Goal: Task Accomplishment & Management: Use online tool/utility

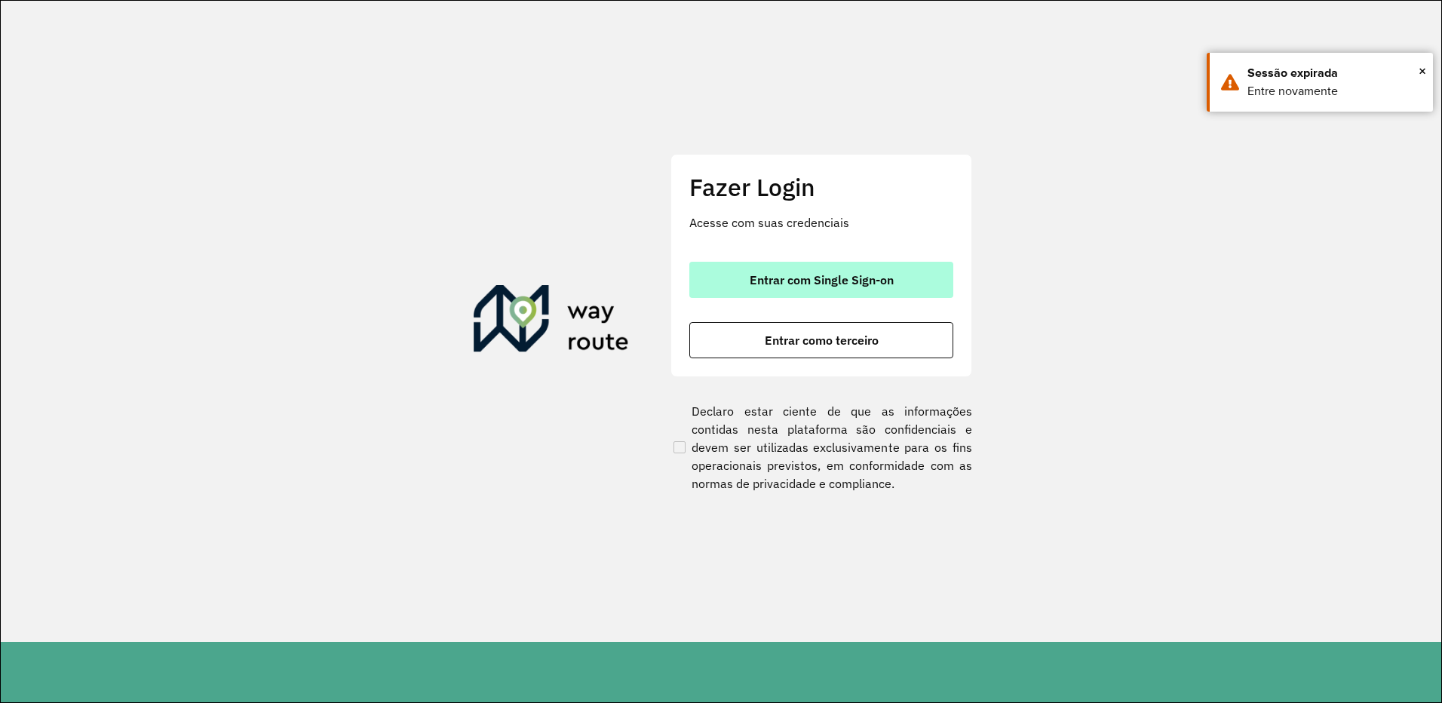
click at [757, 278] on span "Entrar com Single Sign-on" at bounding box center [822, 280] width 144 height 12
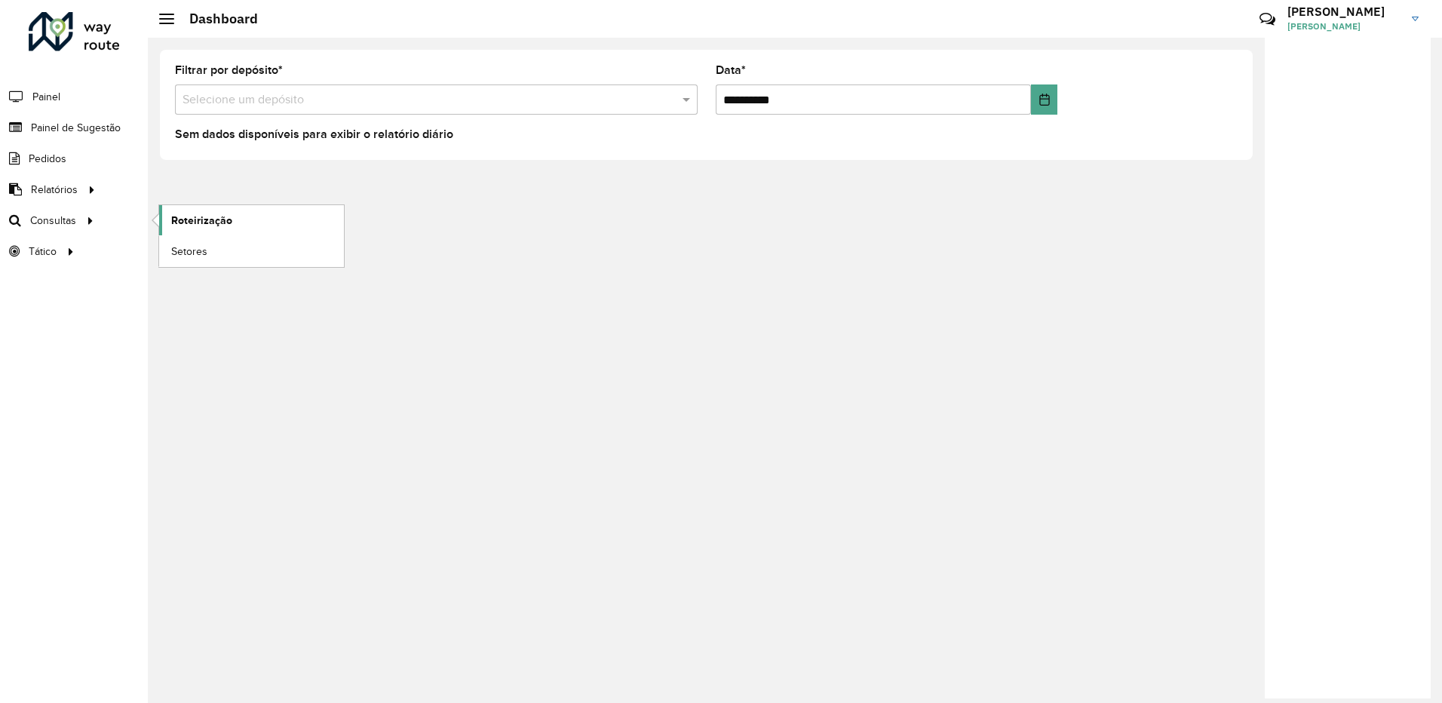
click at [192, 210] on link "Roteirização" at bounding box center [251, 220] width 185 height 30
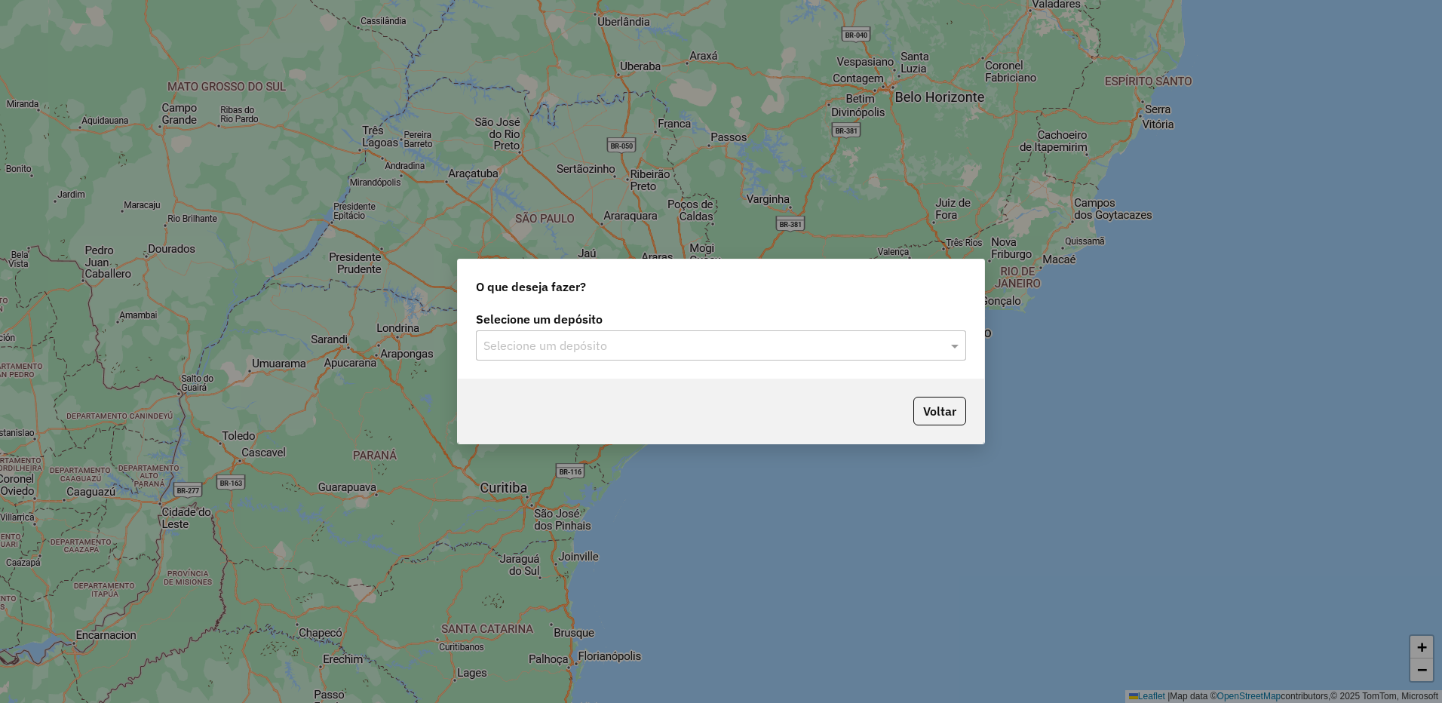
click at [774, 333] on div "Selecione um depósito" at bounding box center [721, 345] width 490 height 30
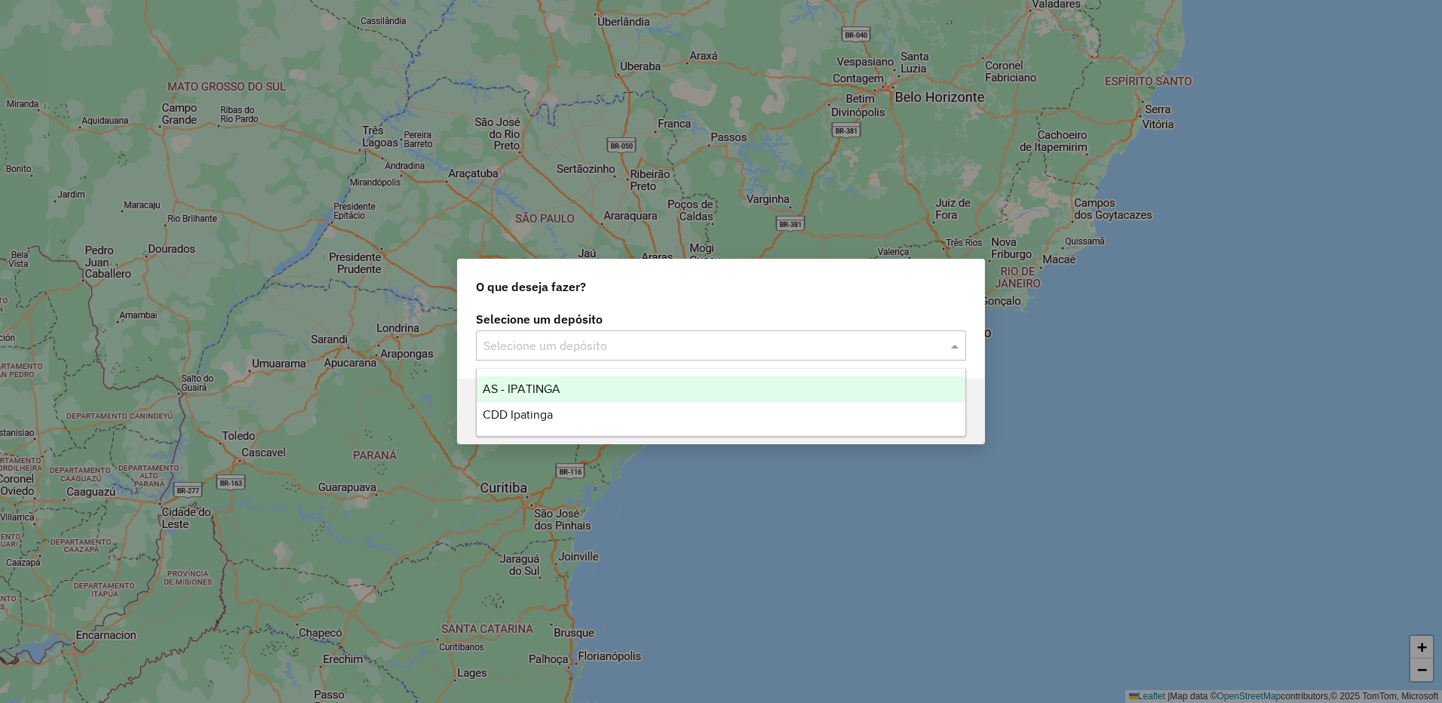
click at [631, 412] on div "CDD Ipatinga" at bounding box center [721, 415] width 489 height 26
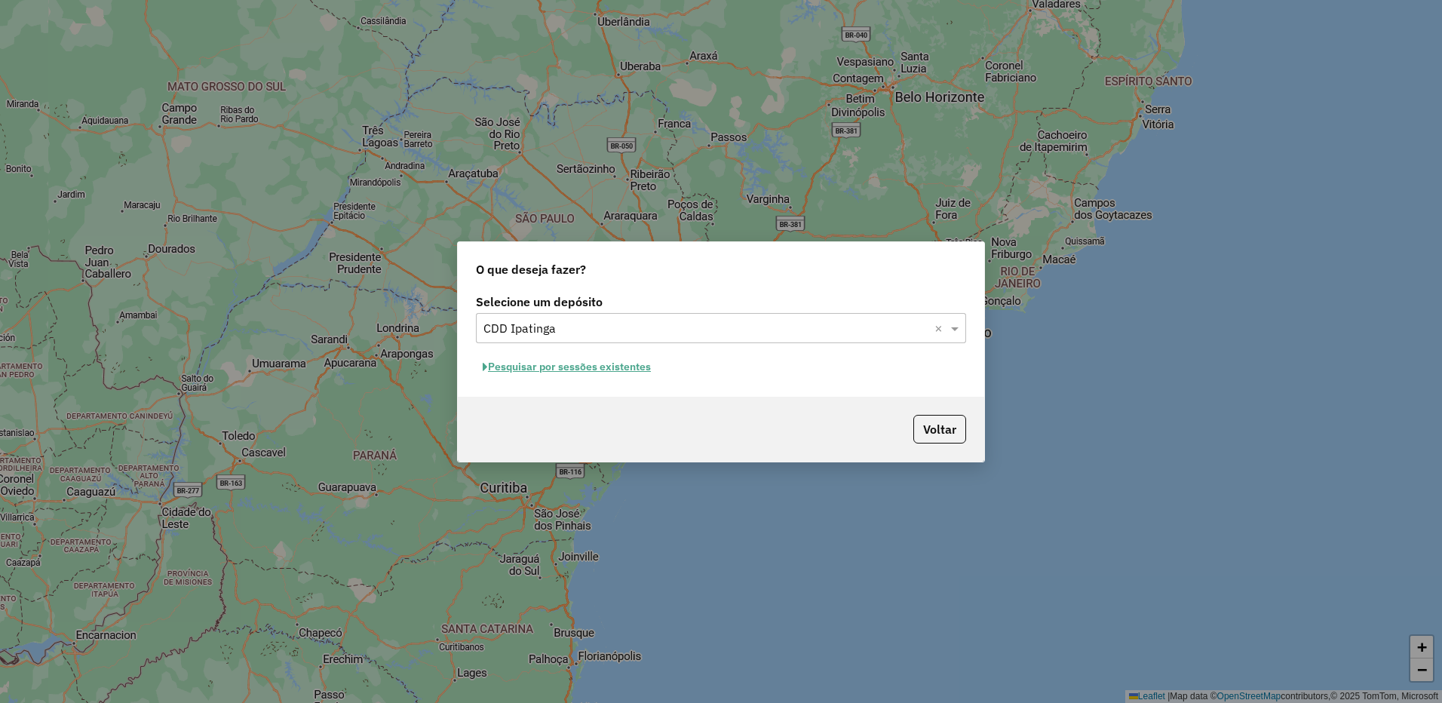
click at [643, 367] on button "Pesquisar por sessões existentes" at bounding box center [567, 366] width 182 height 23
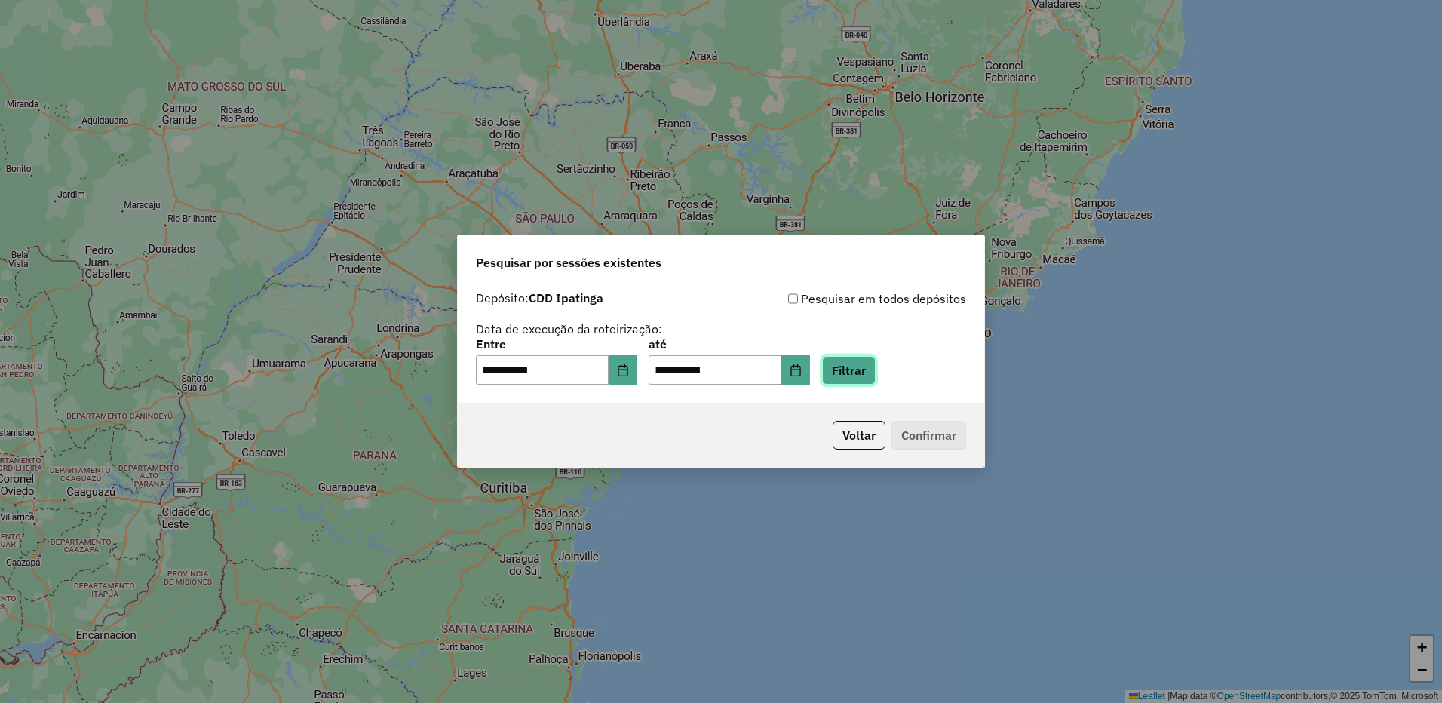
click at [861, 356] on button "Filtrar" at bounding box center [849, 370] width 54 height 29
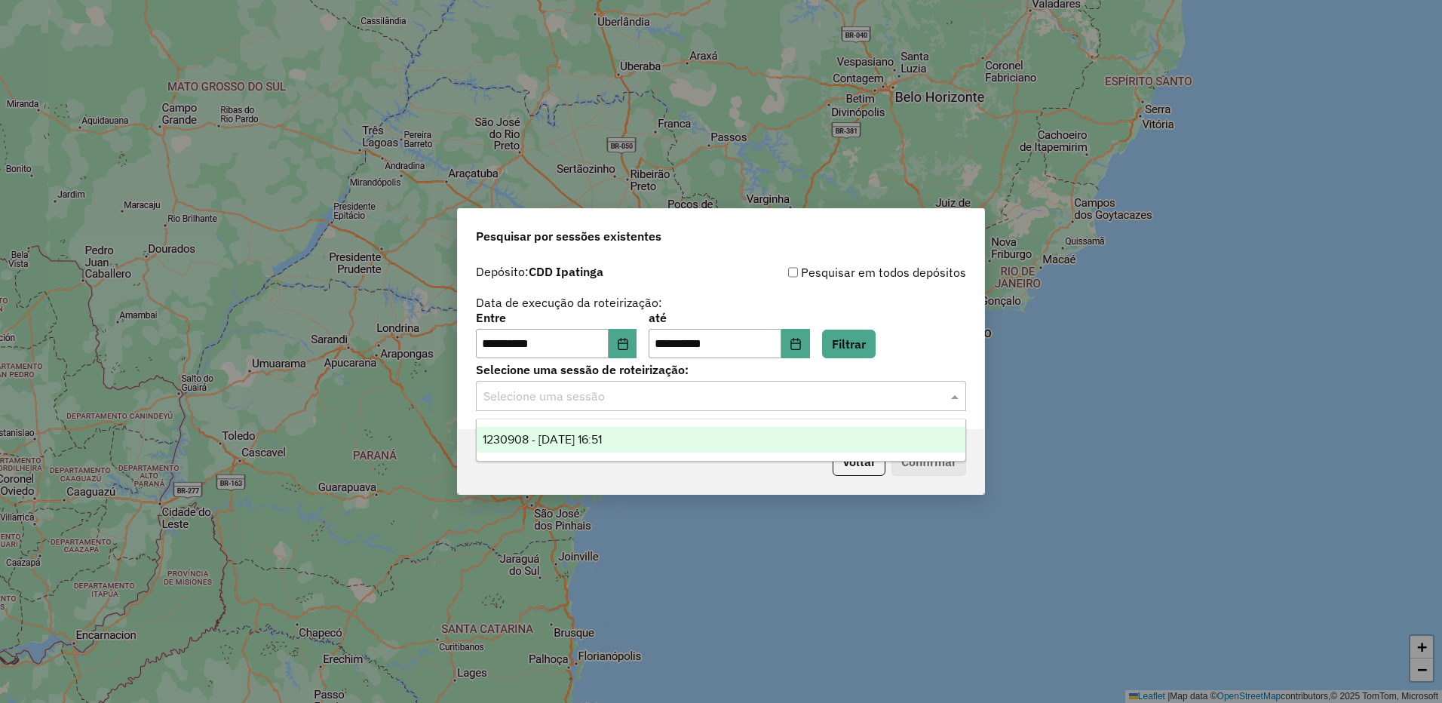
click at [712, 388] on input "text" at bounding box center [705, 397] width 445 height 18
click at [649, 436] on div "1230908 - 18/08/2025 16:51" at bounding box center [721, 440] width 489 height 26
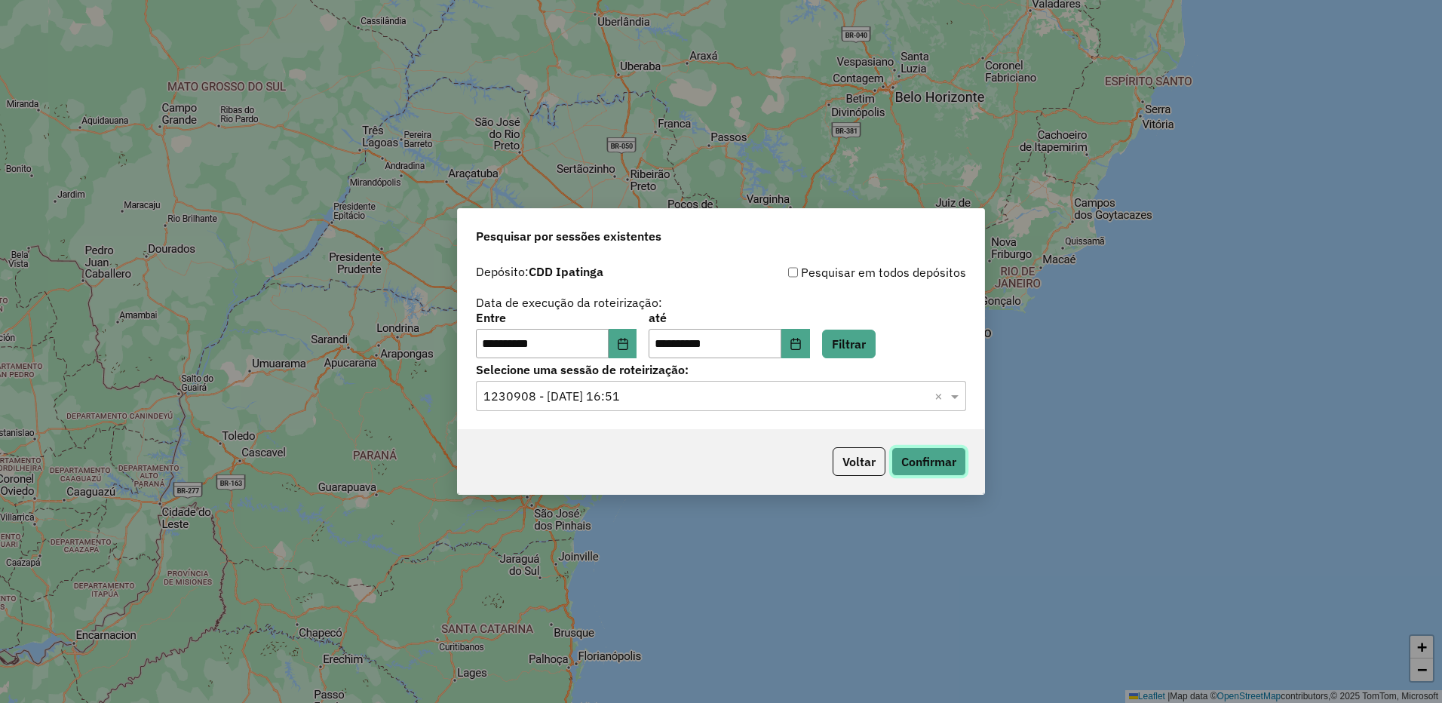
click at [900, 464] on button "Confirmar" at bounding box center [929, 461] width 75 height 29
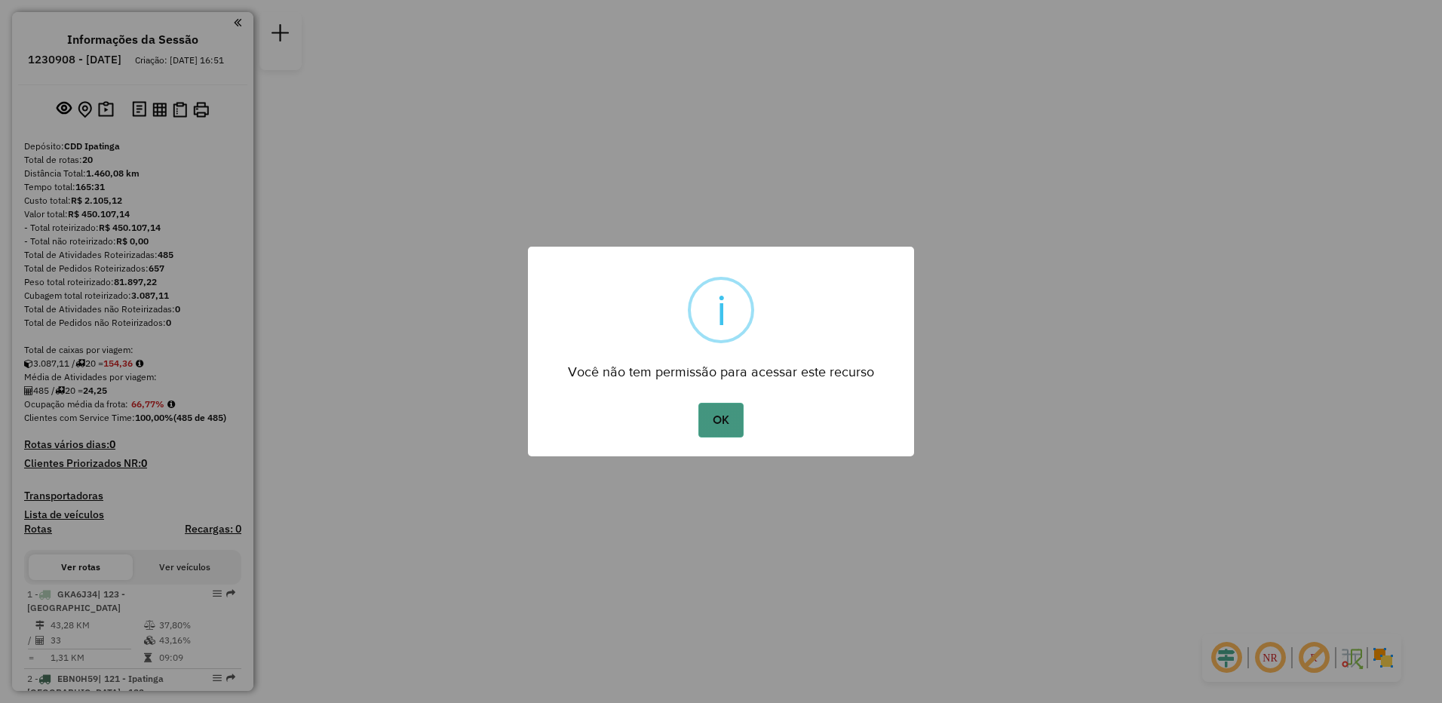
click at [708, 427] on button "OK" at bounding box center [720, 420] width 45 height 35
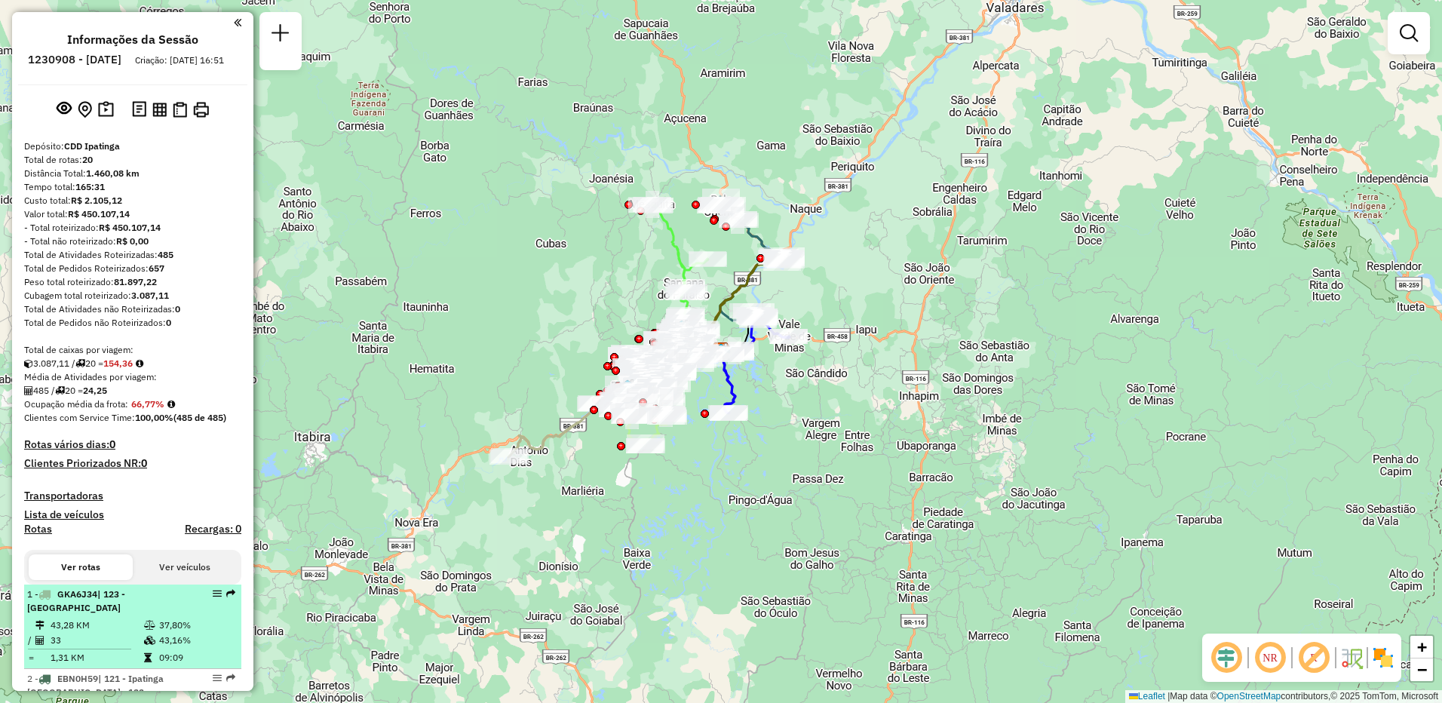
scroll to position [75, 0]
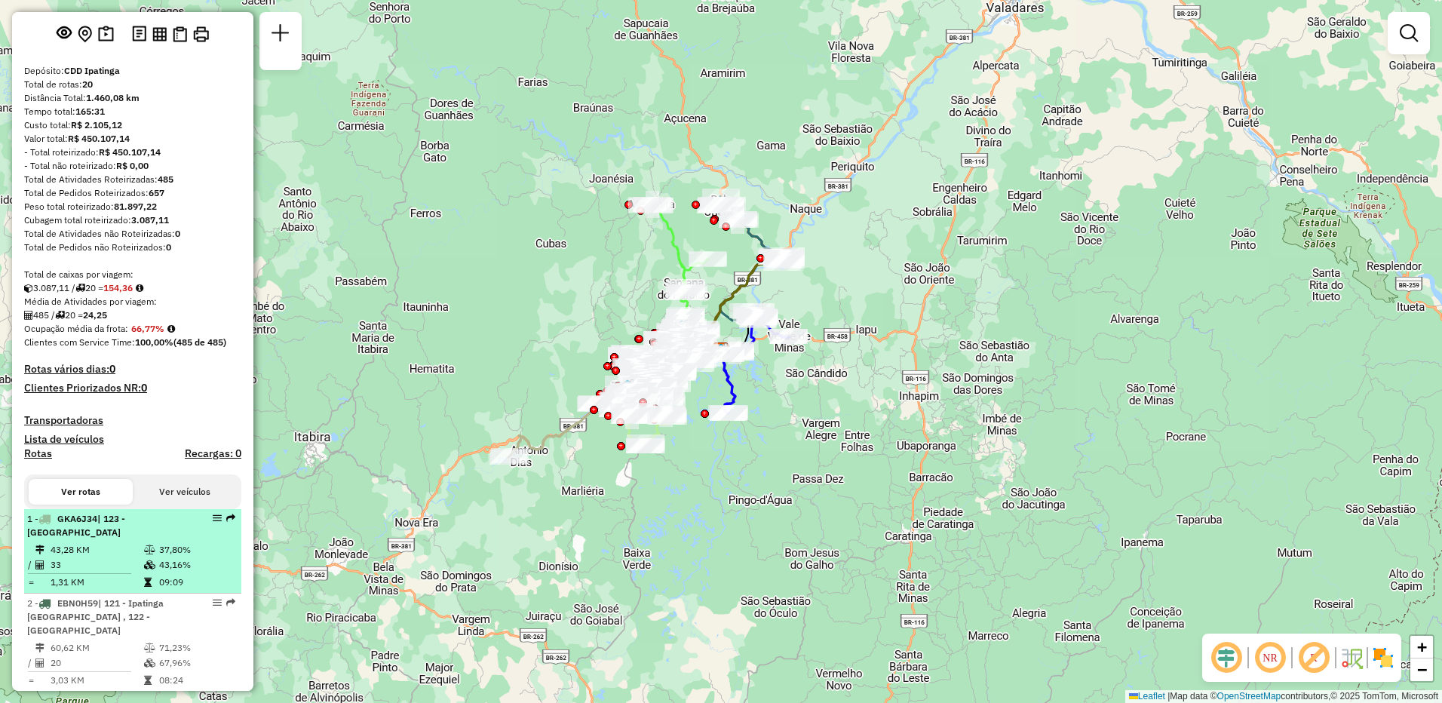
select select "**********"
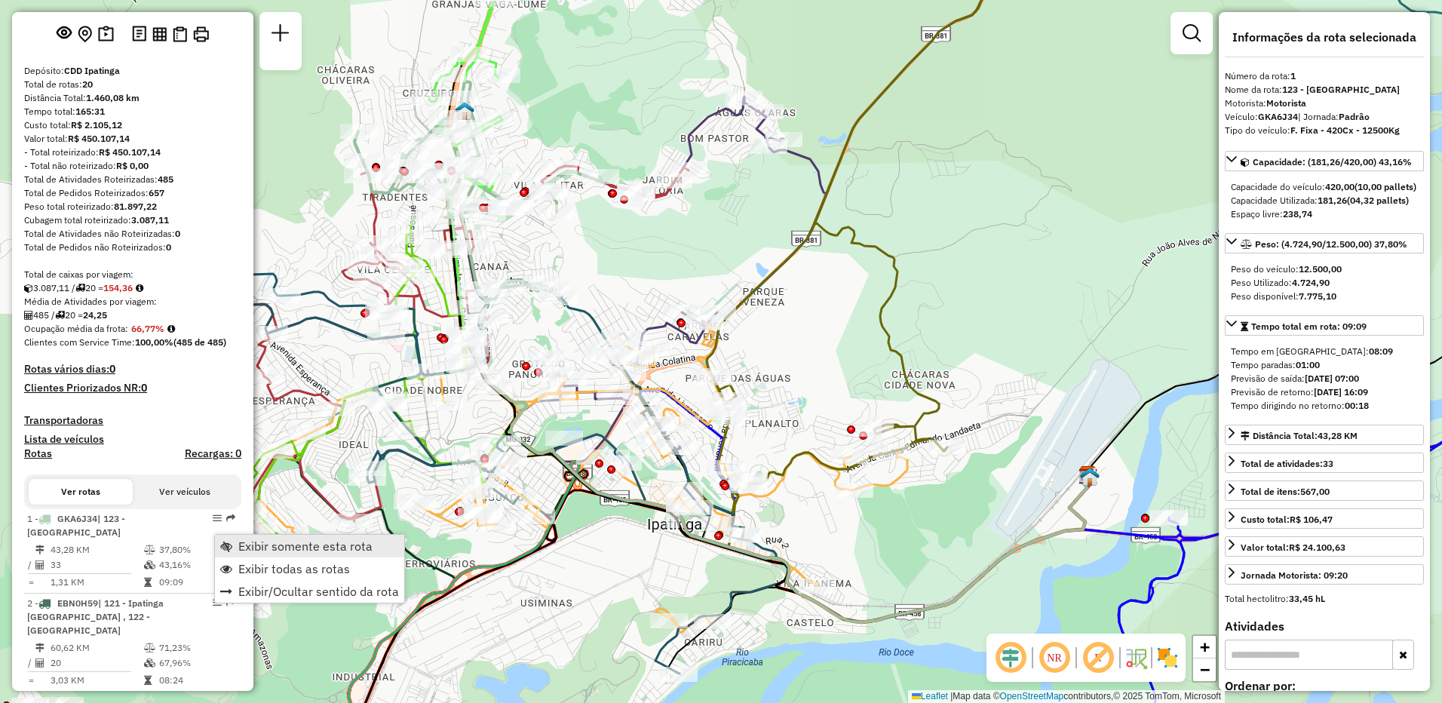
click at [257, 548] on span "Exibir somente esta rota" at bounding box center [305, 546] width 134 height 12
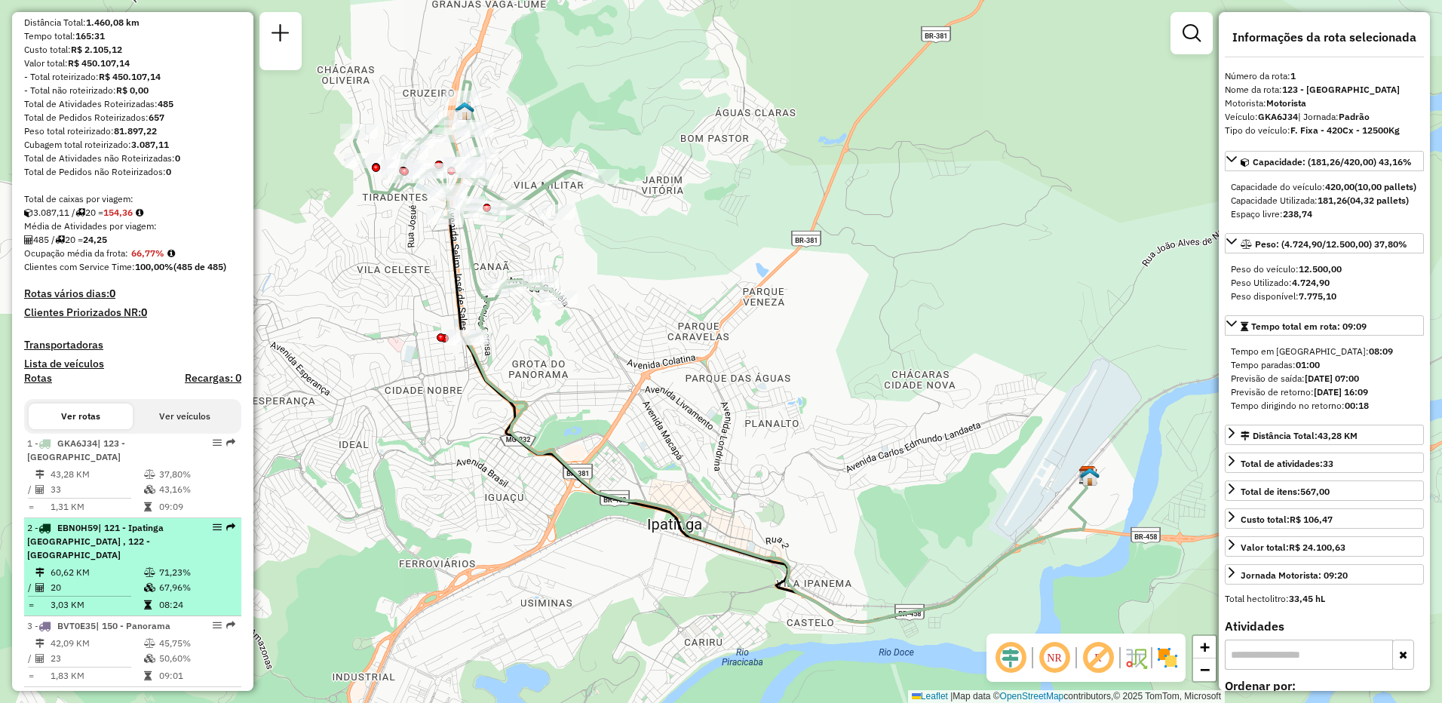
scroll to position [226, 0]
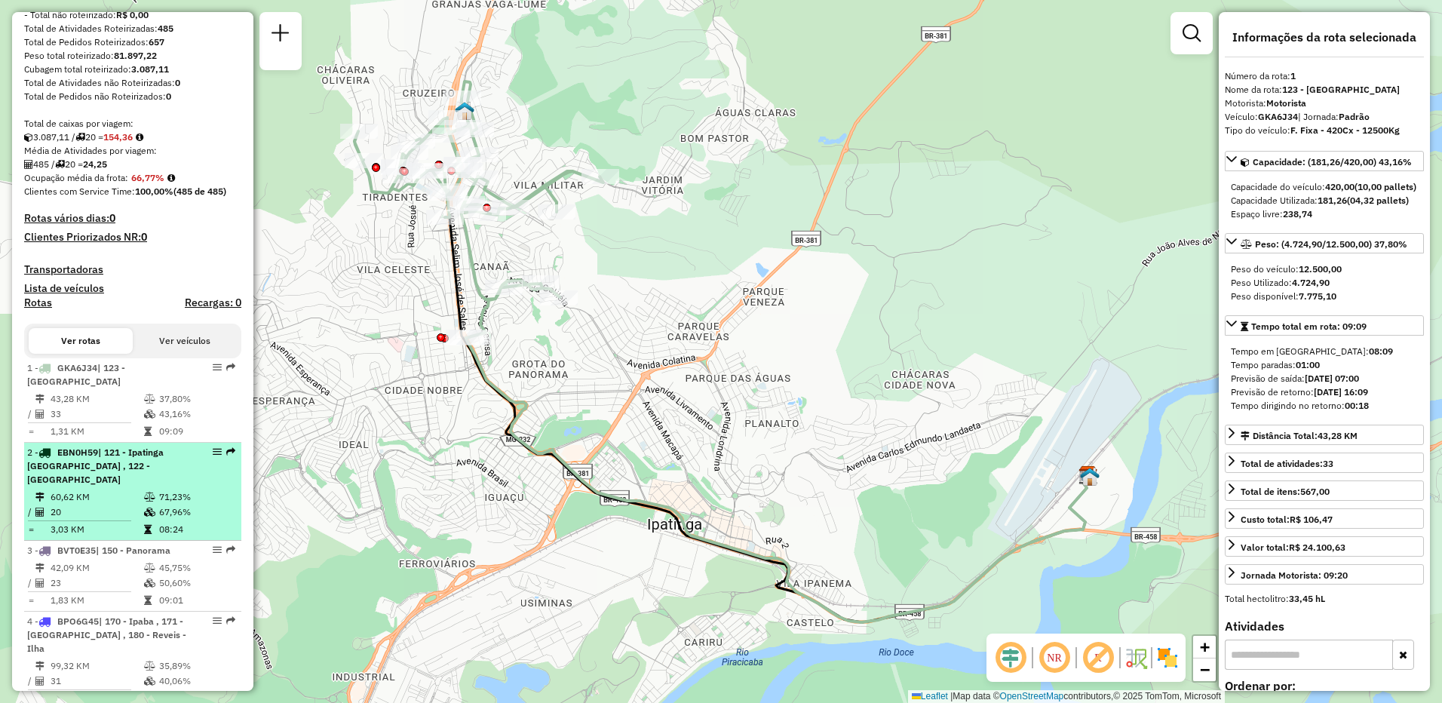
click at [164, 487] on div "2 - EBN0H59 | 121 - [GEOGRAPHIC_DATA] , 122 - [GEOGRAPHIC_DATA]" at bounding box center [107, 466] width 160 height 41
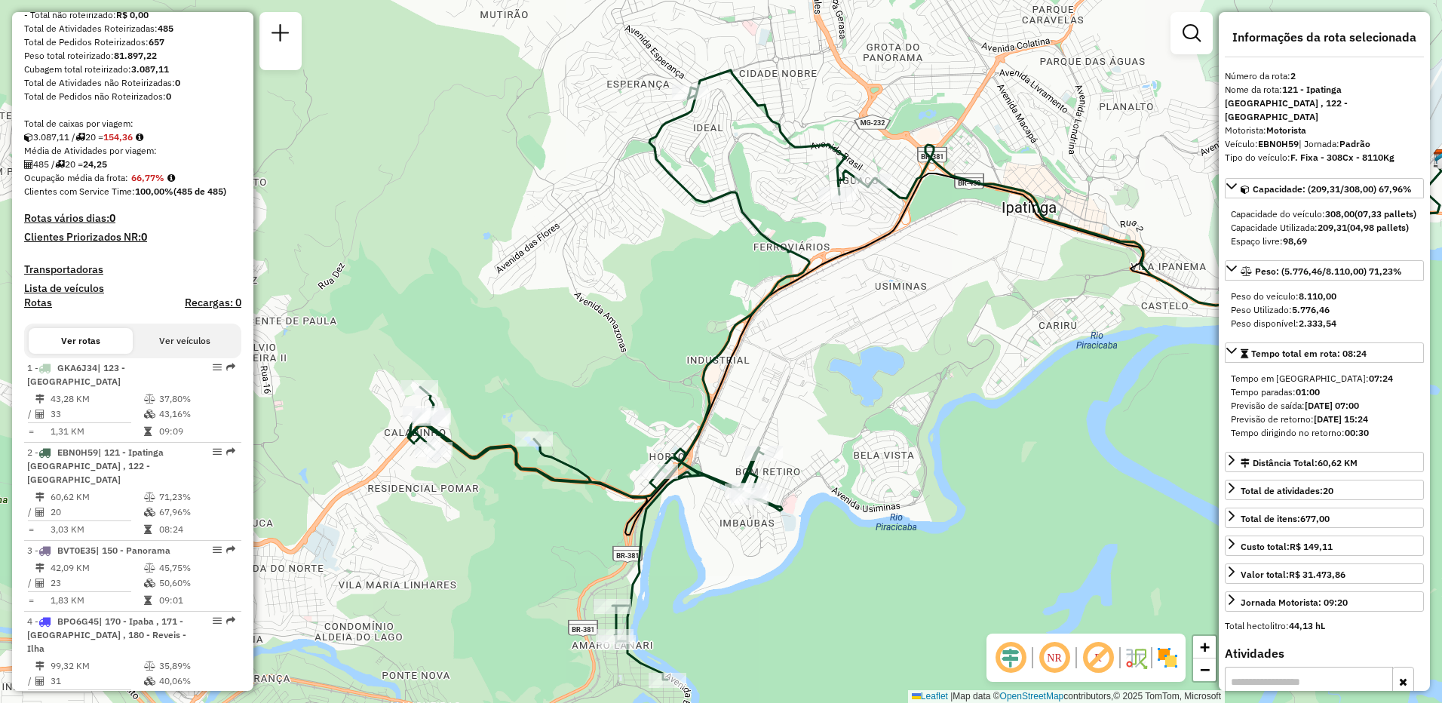
drag, startPoint x: 617, startPoint y: 402, endPoint x: 818, endPoint y: 427, distance: 202.9
click at [818, 427] on div "Janela de atendimento Grade de atendimento Capacidade Transportadoras Veículos …" at bounding box center [721, 351] width 1442 height 703
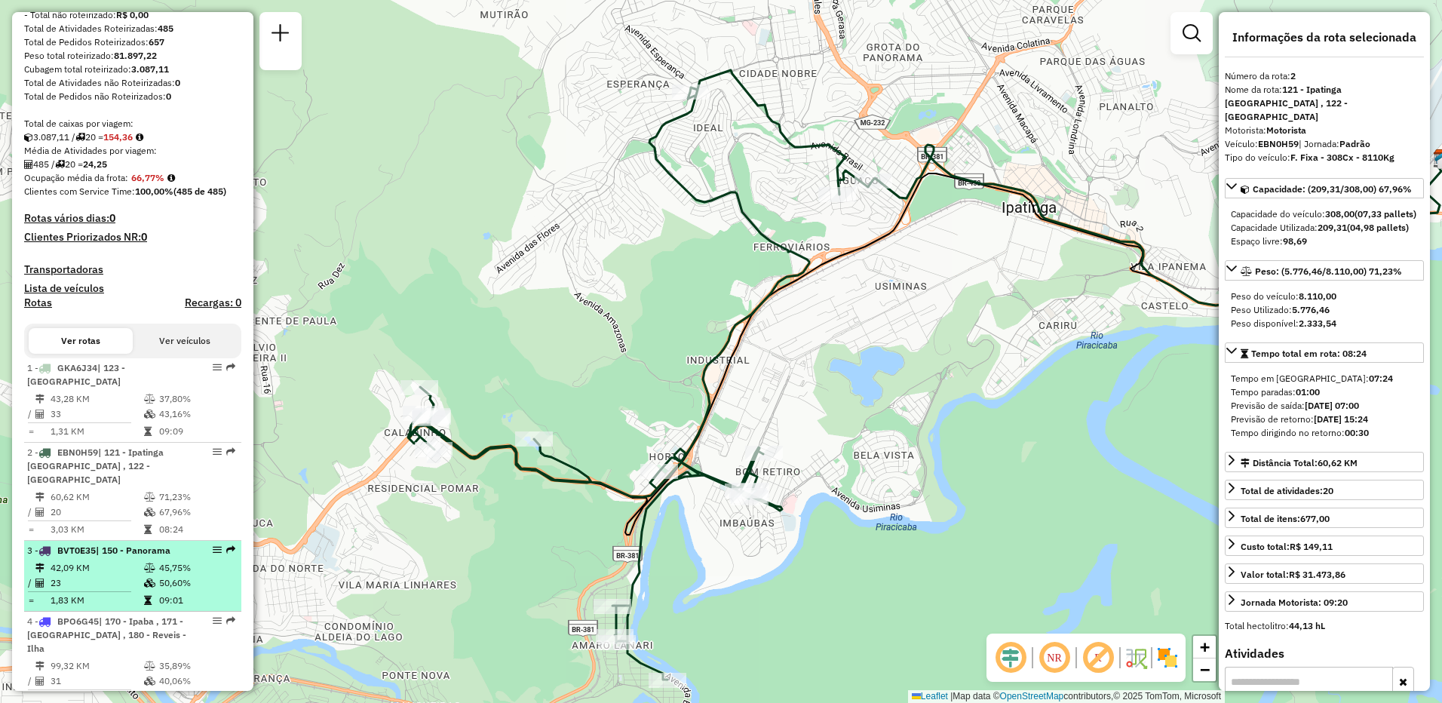
click at [95, 557] on div "3 - BVT0E35 | 150 - Panorama" at bounding box center [107, 551] width 160 height 14
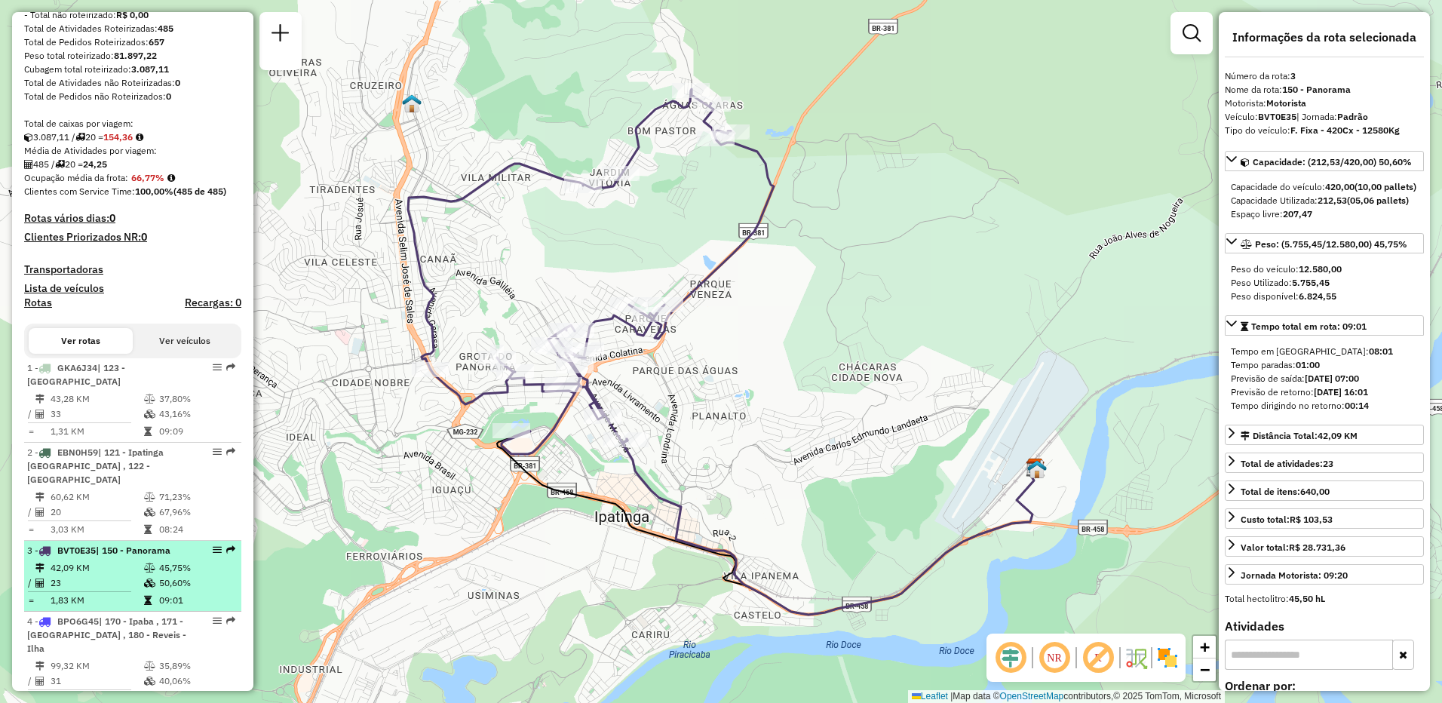
scroll to position [302, 0]
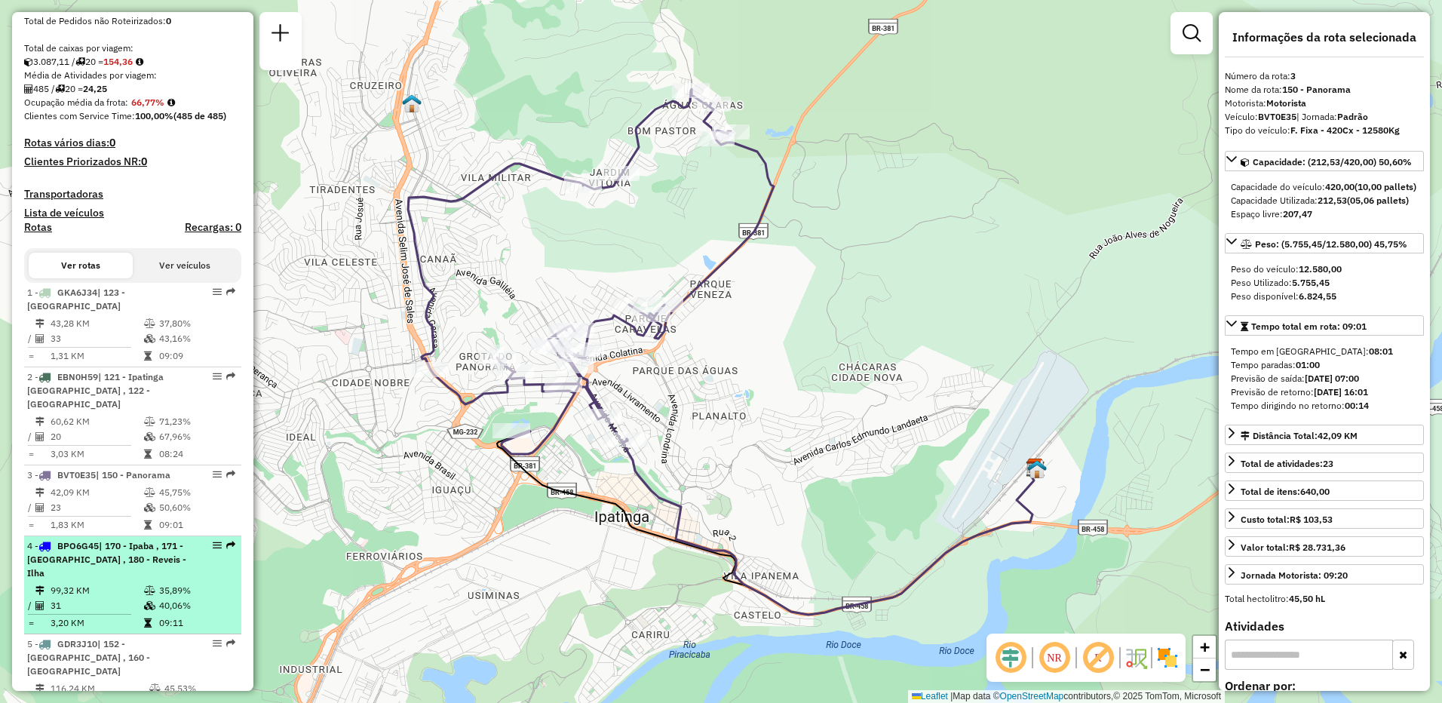
click at [124, 579] on div "4 - BPO6G45 | 170 - Ipaba , 171 - [GEOGRAPHIC_DATA] , 180 - Reveis - Ilha" at bounding box center [107, 559] width 160 height 41
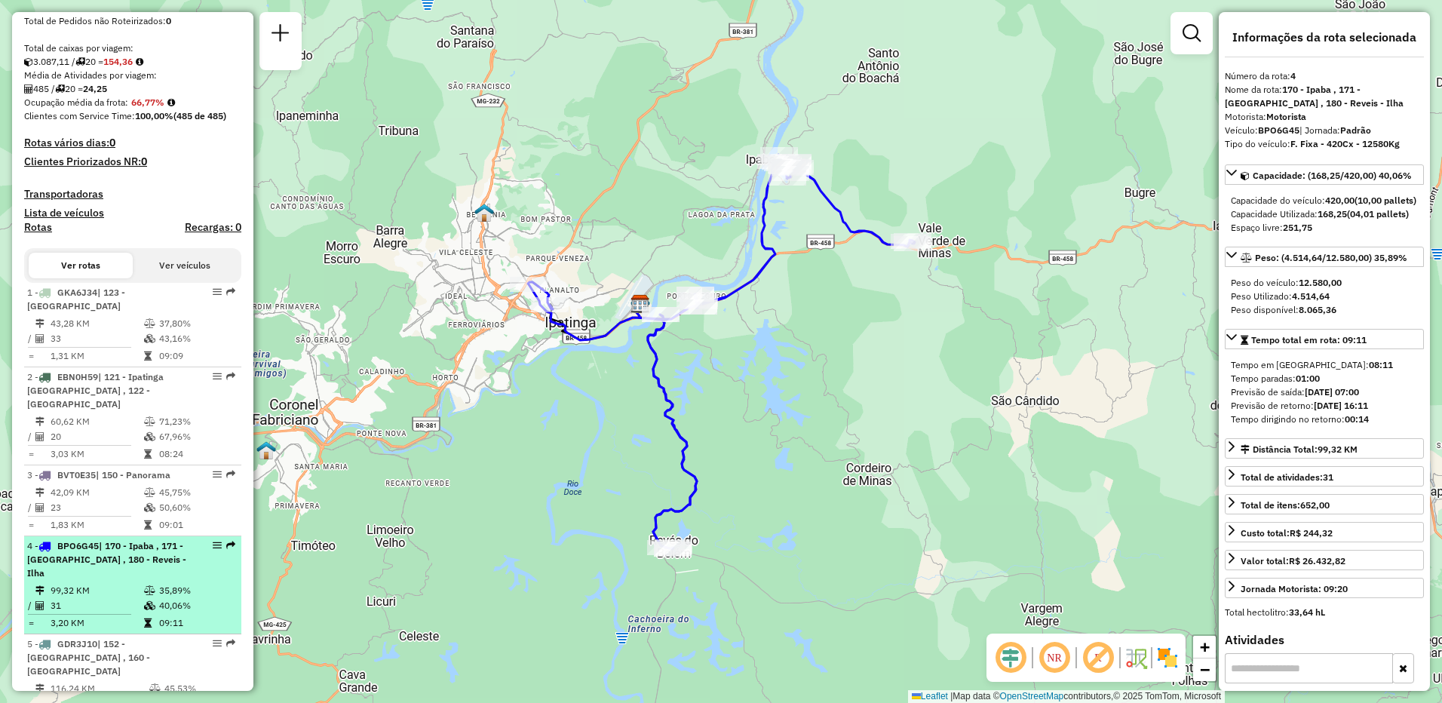
scroll to position [453, 0]
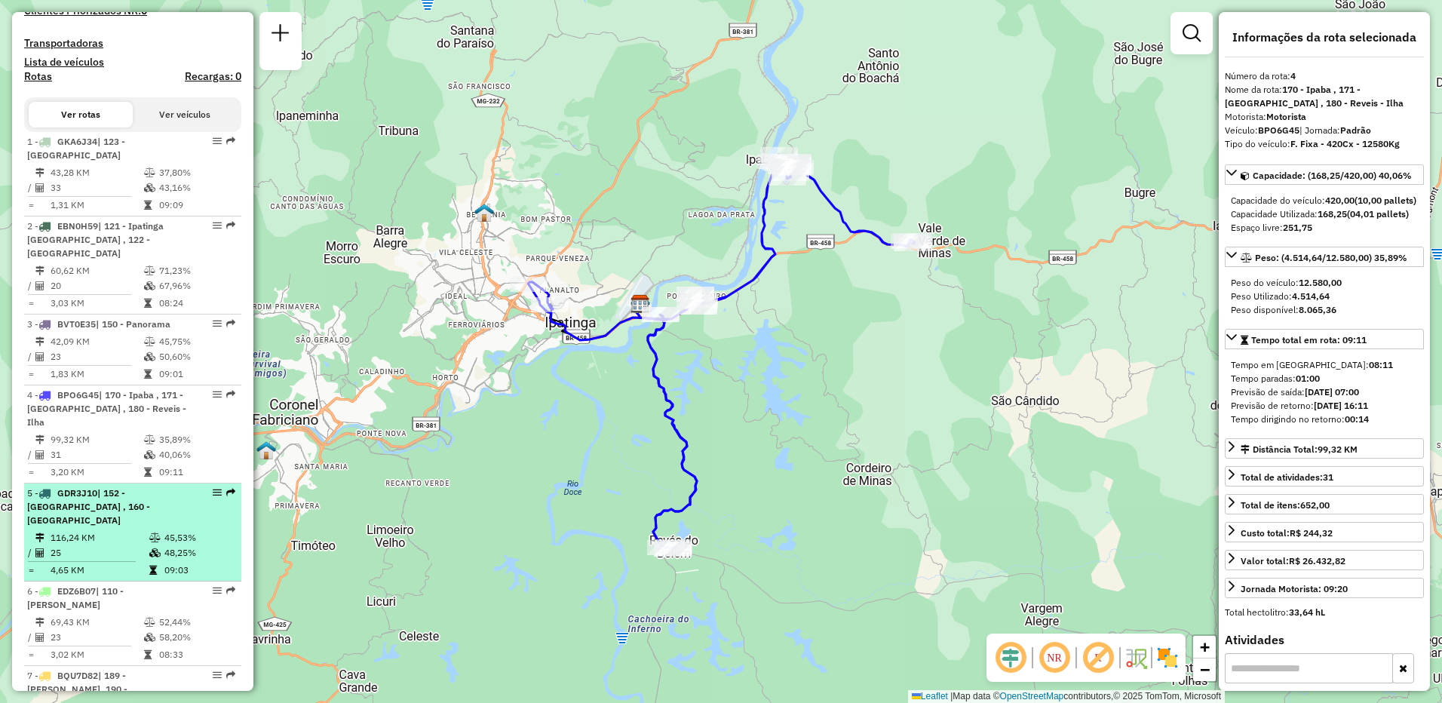
click at [119, 545] on td "25" at bounding box center [99, 552] width 99 height 15
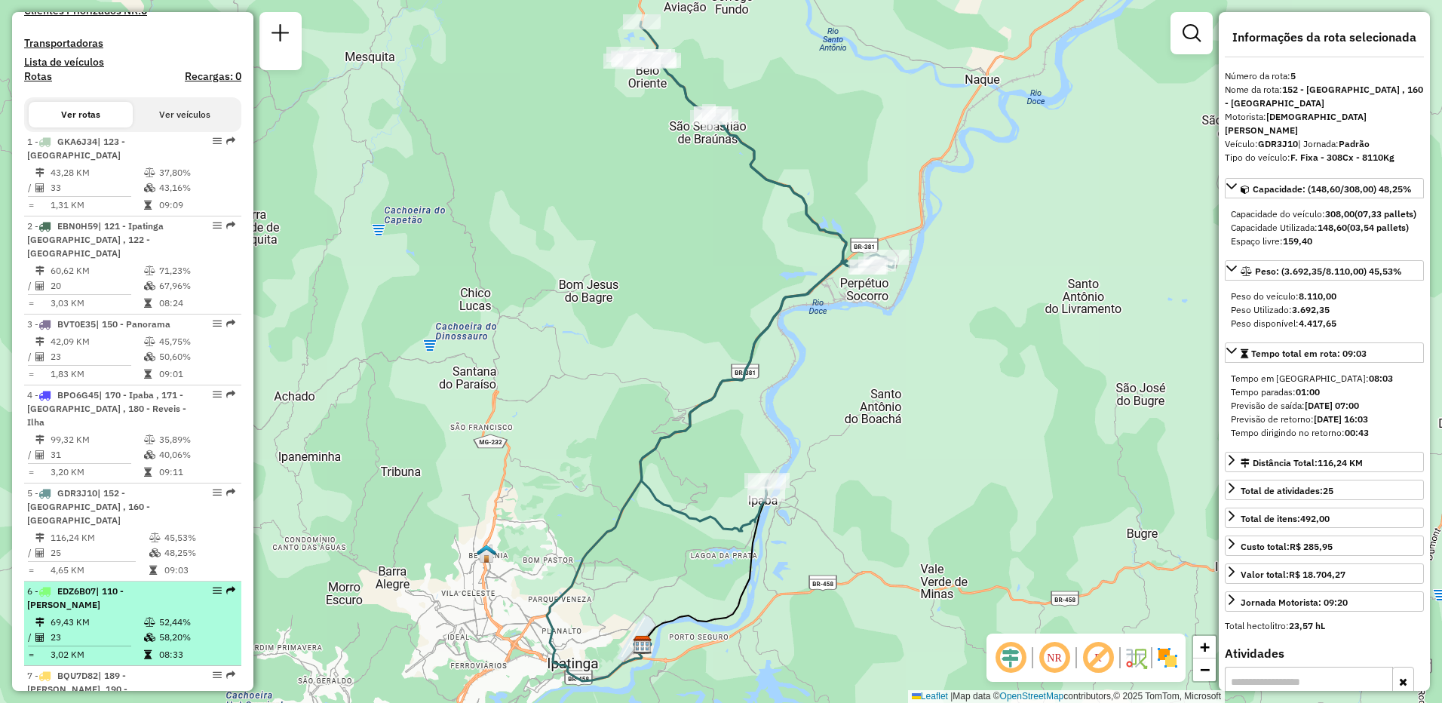
click at [117, 593] on div "6 - EDZ6B07 | 110 - Fabriciano - Caladinho" at bounding box center [107, 598] width 160 height 27
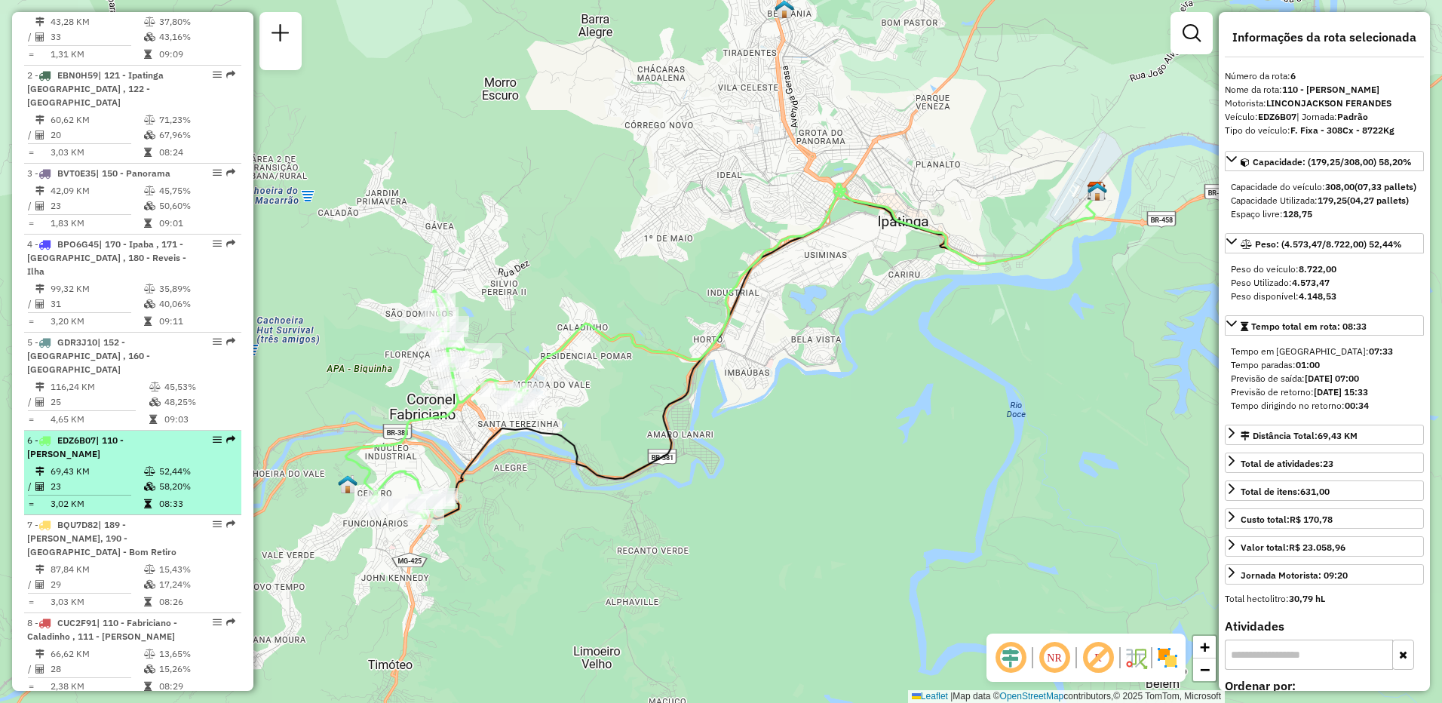
scroll to position [679, 0]
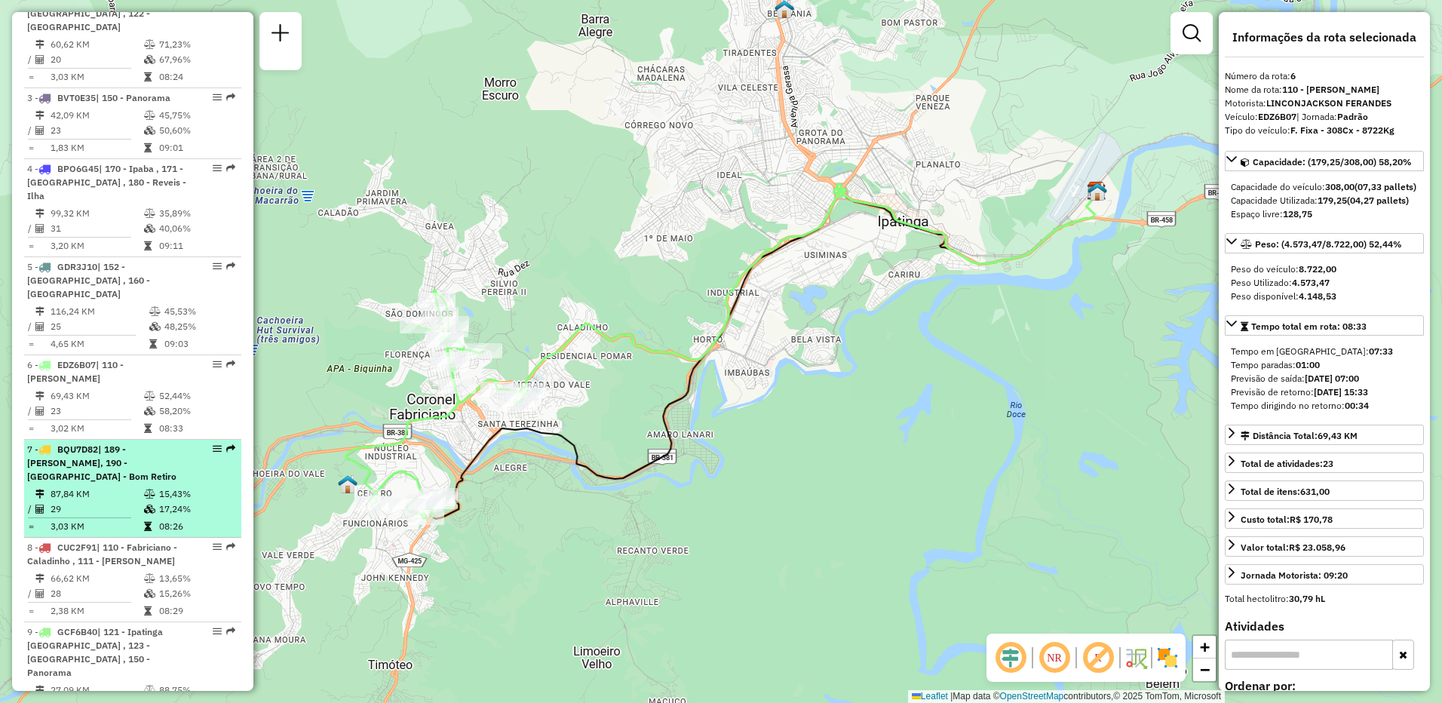
click at [148, 505] on icon at bounding box center [149, 509] width 11 height 9
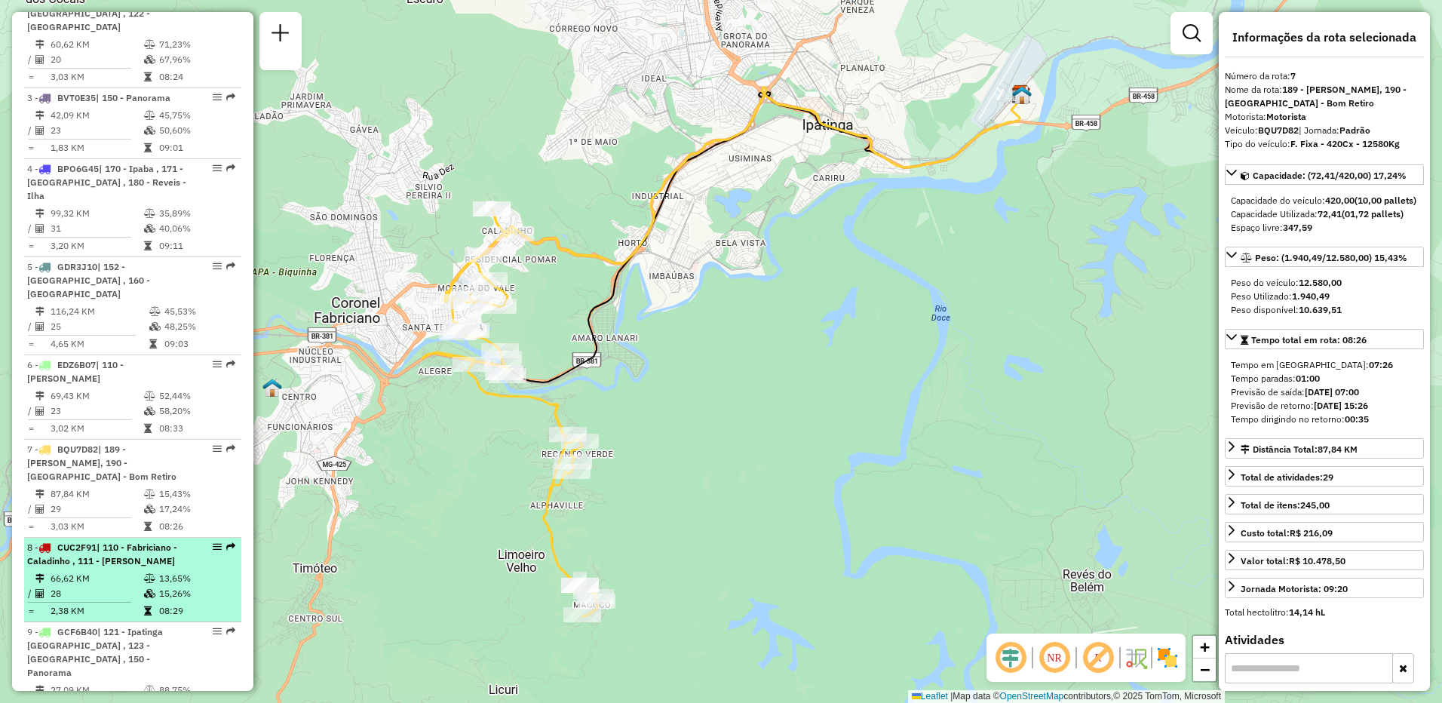
click at [144, 574] on icon at bounding box center [149, 578] width 11 height 9
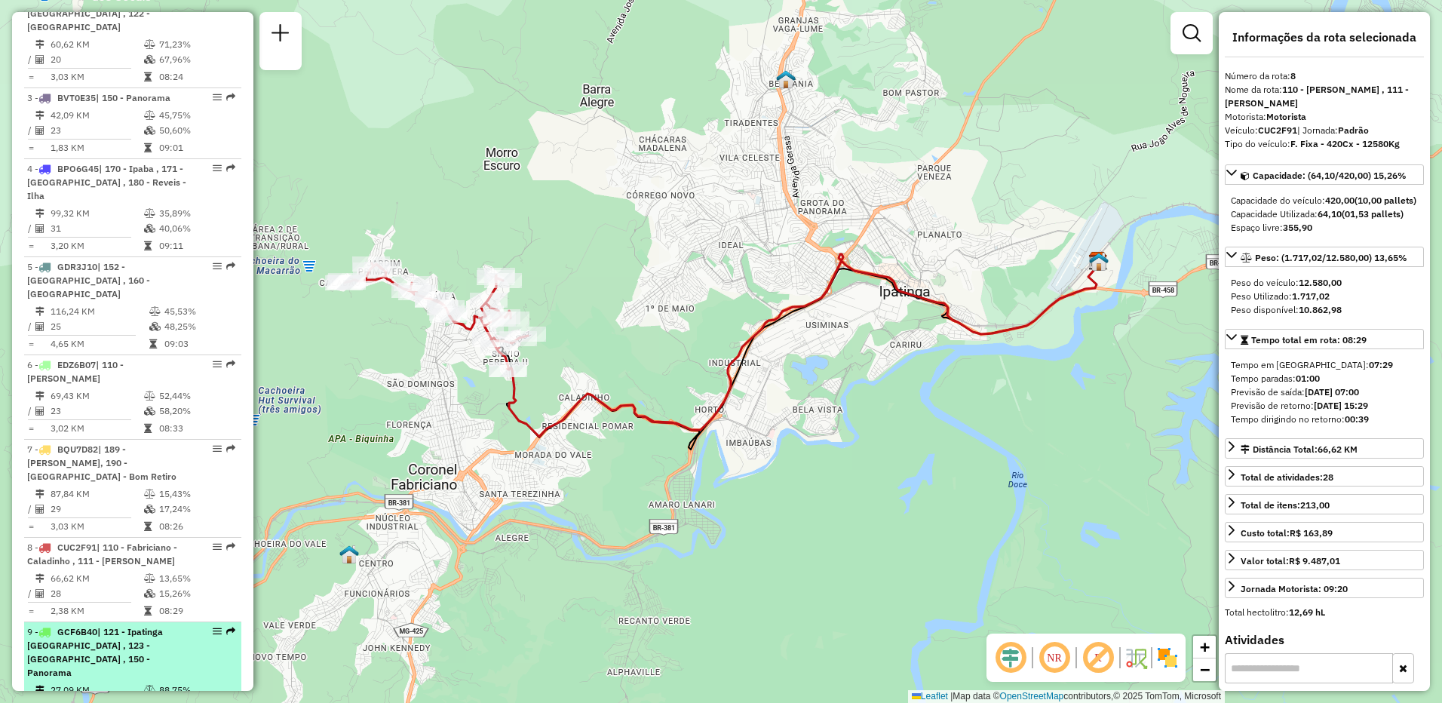
scroll to position [754, 0]
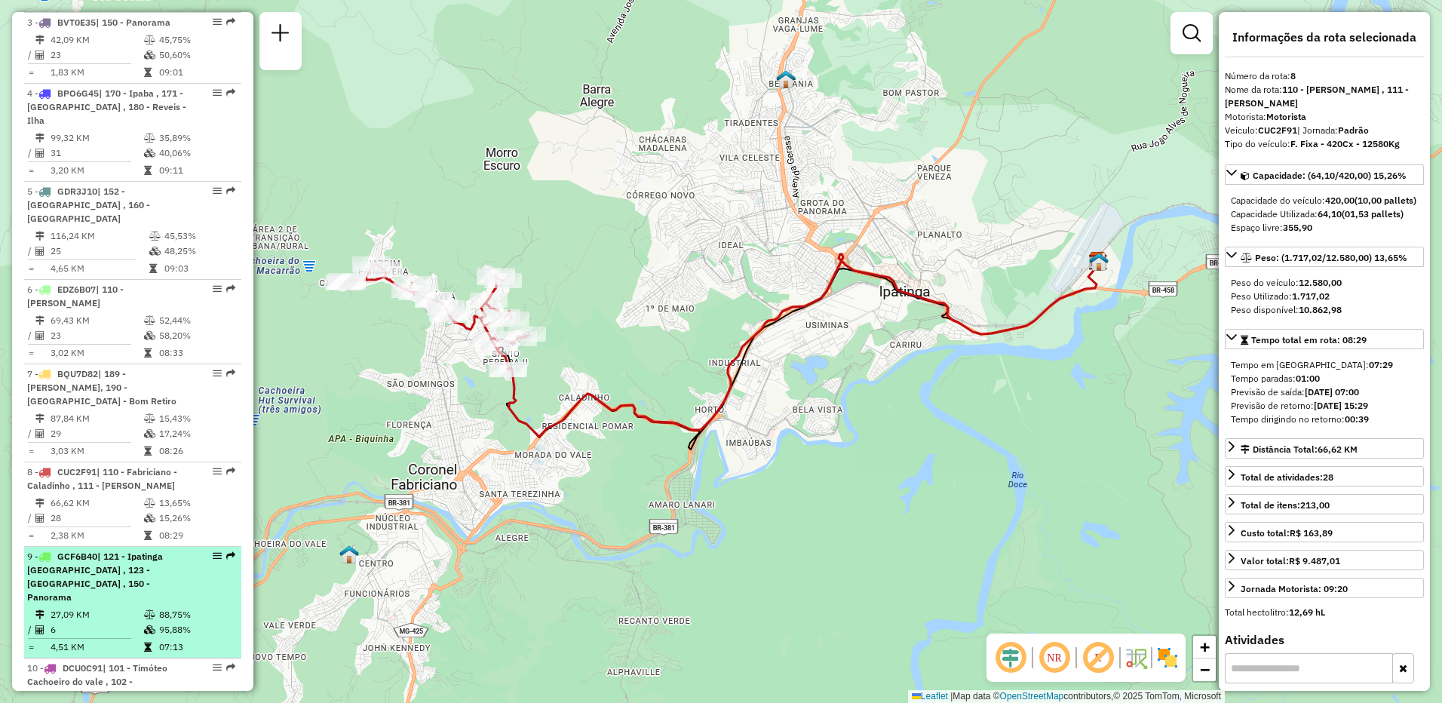
click at [158, 622] on td "95,88%" at bounding box center [196, 629] width 76 height 15
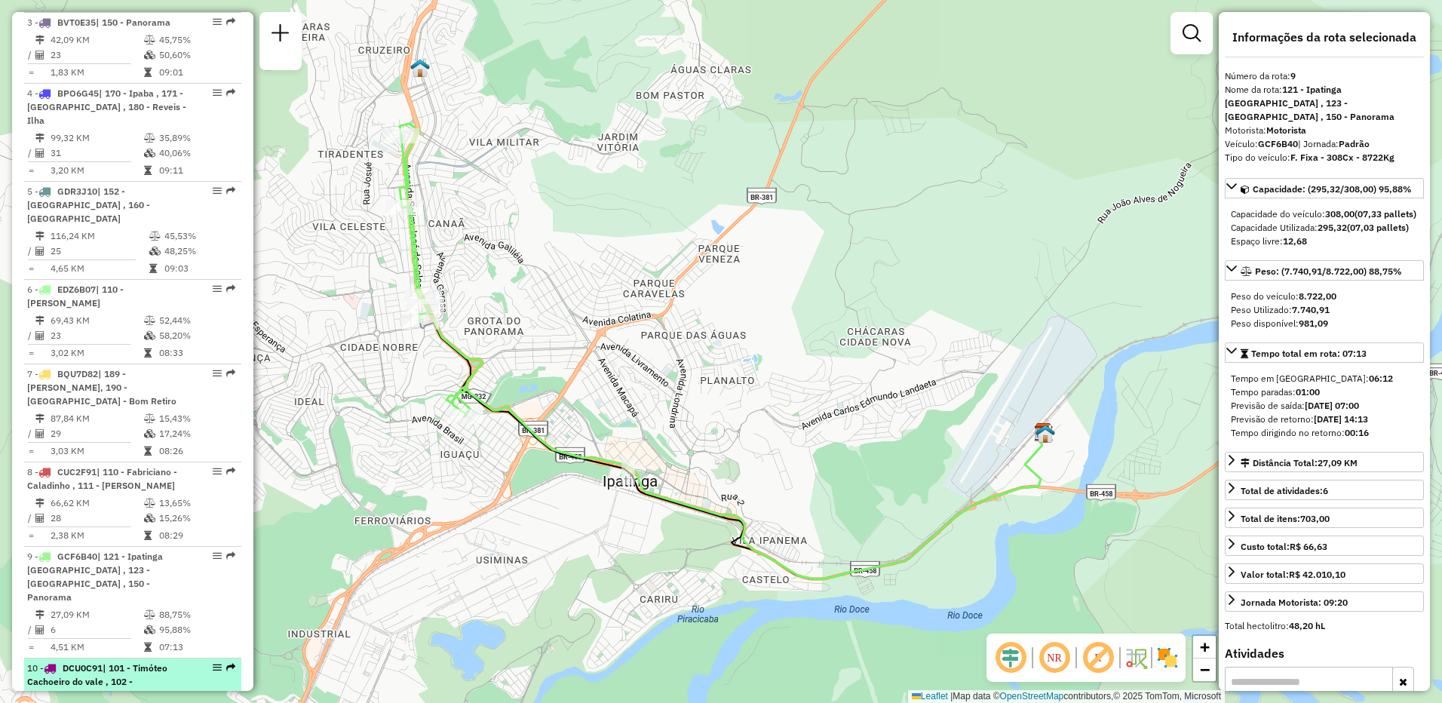
click at [121, 662] on span "| 101 - Timóteo Cachoeiro do vale , 102 - [PERSON_NAME] grande" at bounding box center [97, 681] width 140 height 38
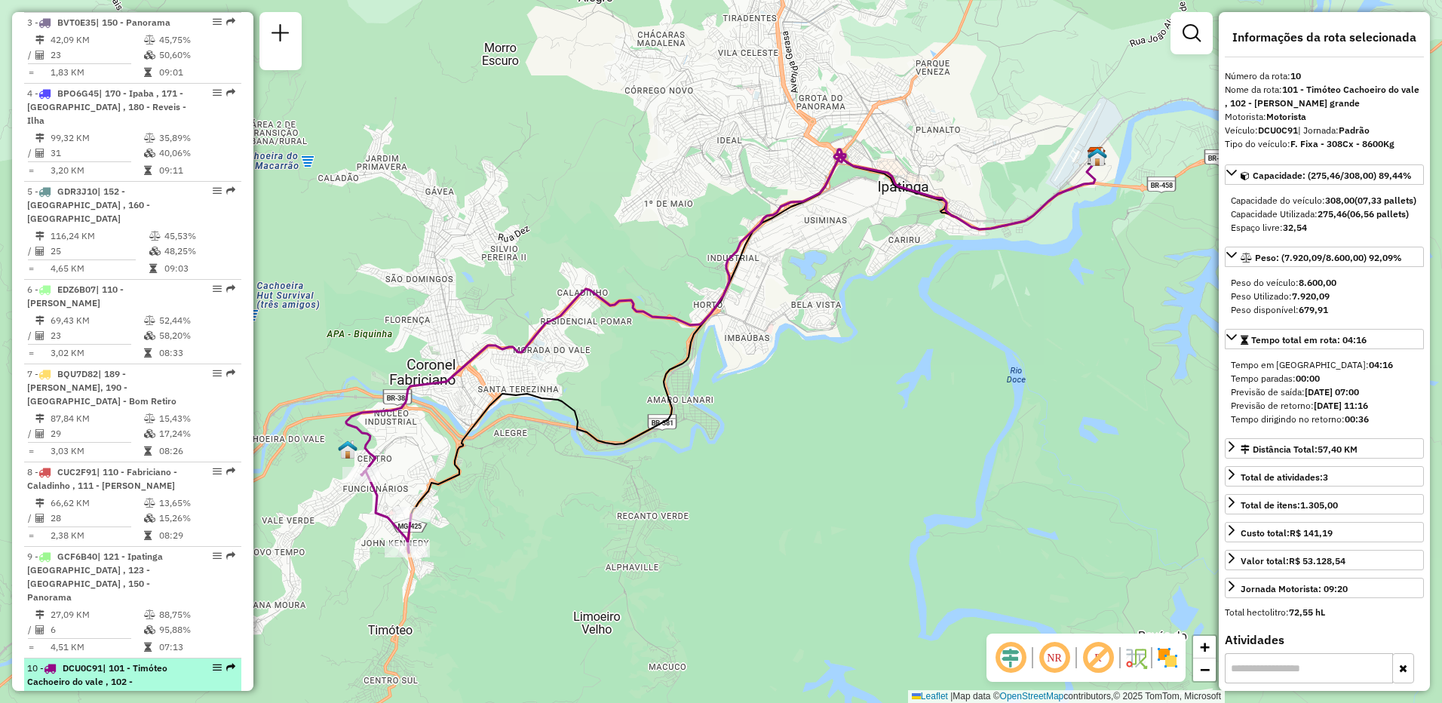
click at [154, 662] on span "| 101 - Timóteo Cachoeiro do vale , 102 - [PERSON_NAME] grande" at bounding box center [97, 681] width 140 height 38
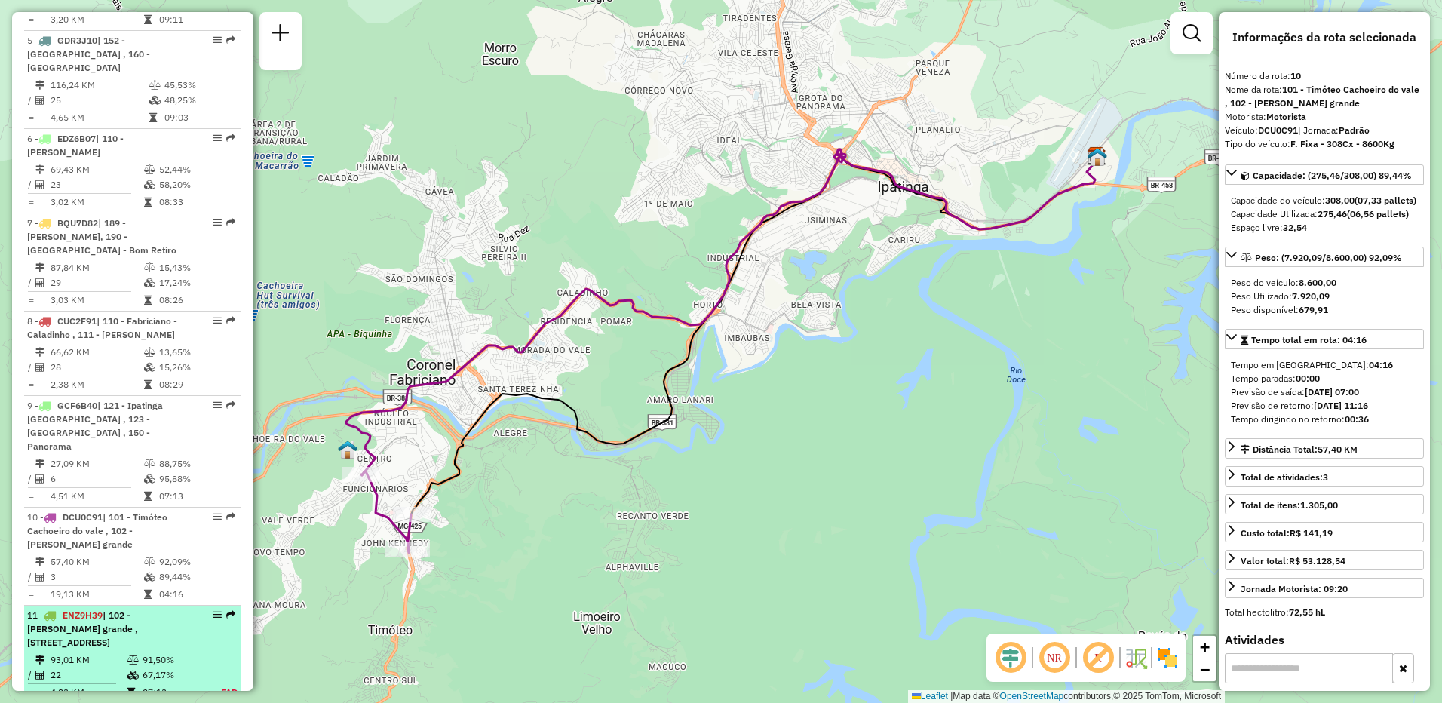
click at [138, 616] on span "| 102 - [PERSON_NAME] grande , [STREET_ADDRESS]" at bounding box center [82, 628] width 111 height 38
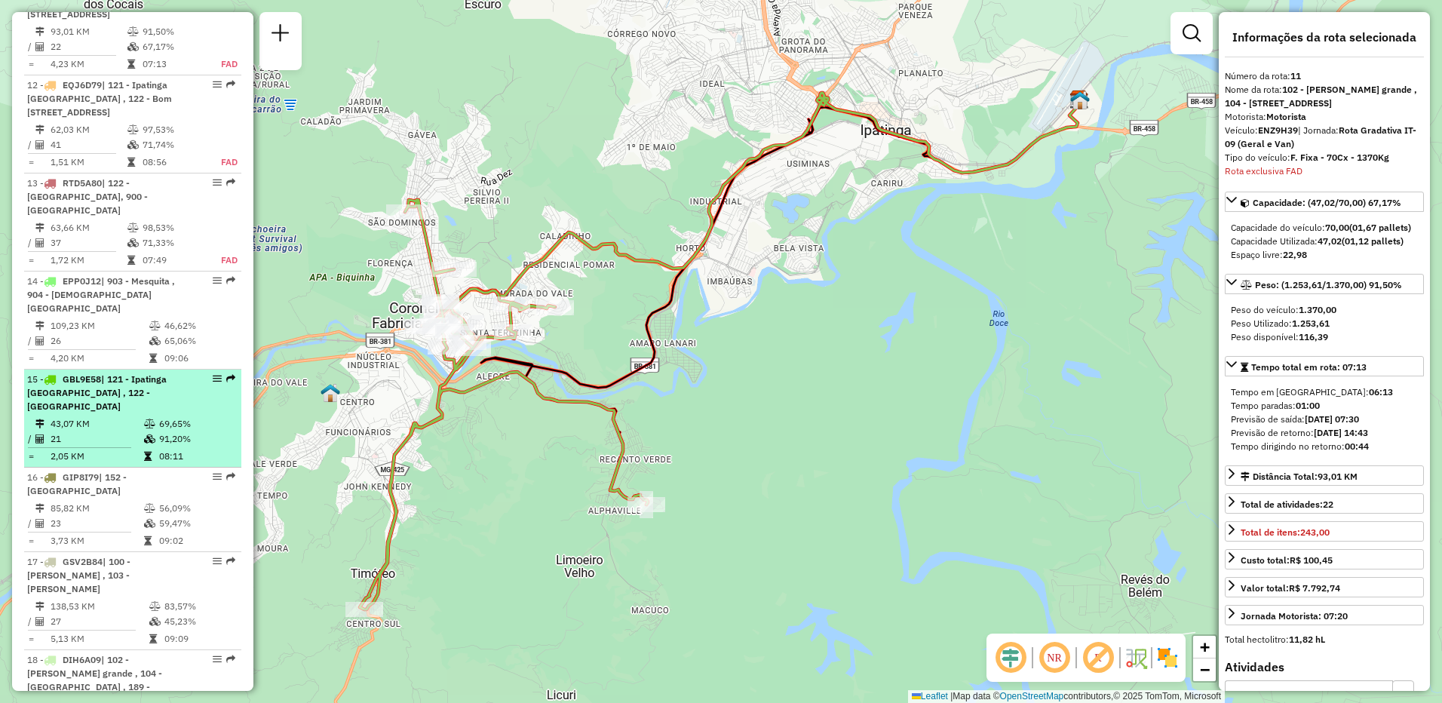
scroll to position [1458, 0]
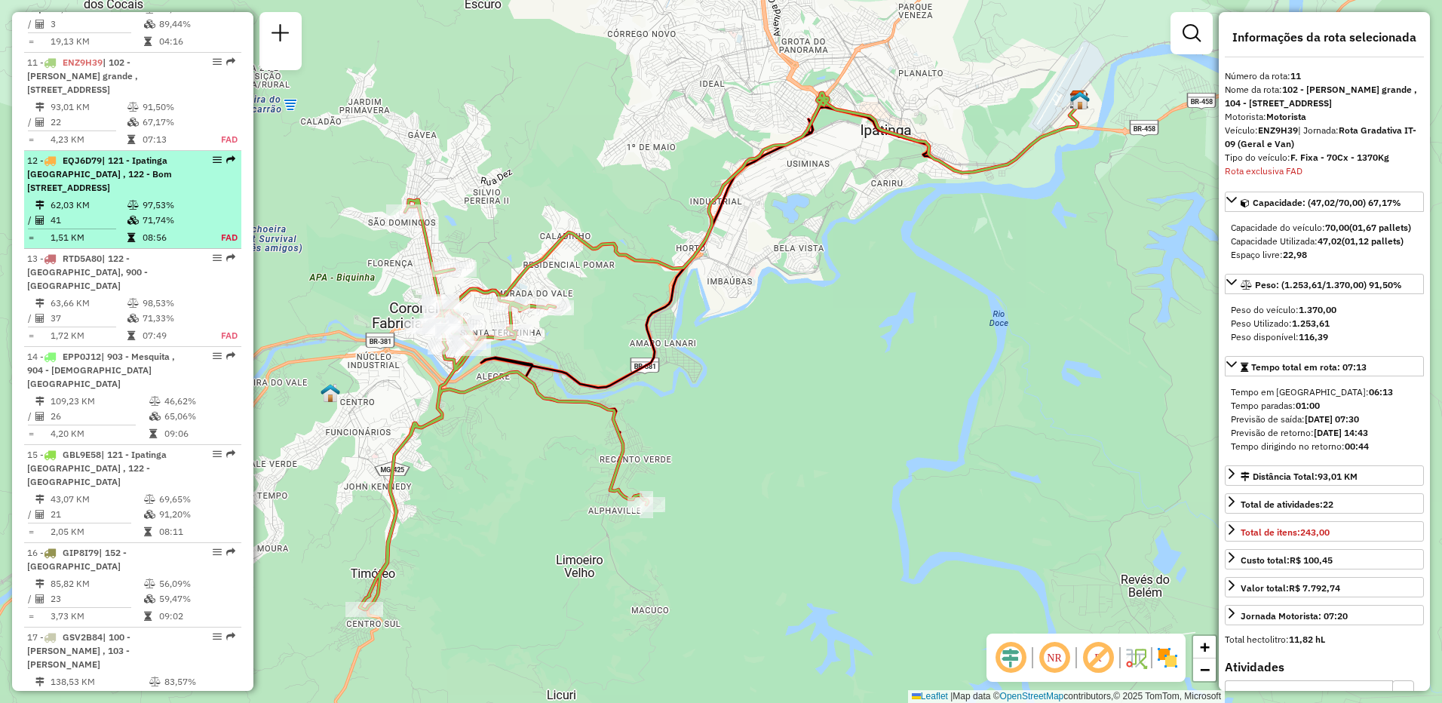
click at [134, 216] on icon at bounding box center [132, 220] width 11 height 9
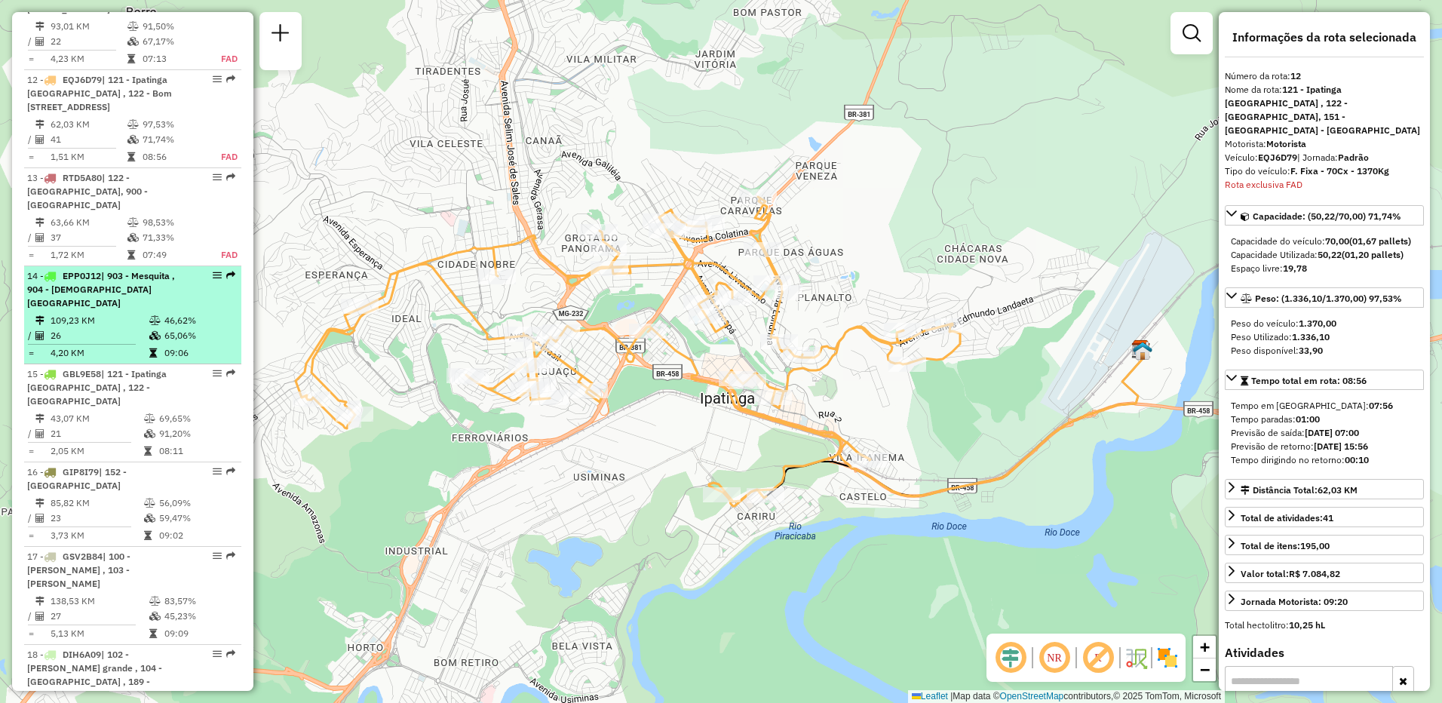
scroll to position [1583, 0]
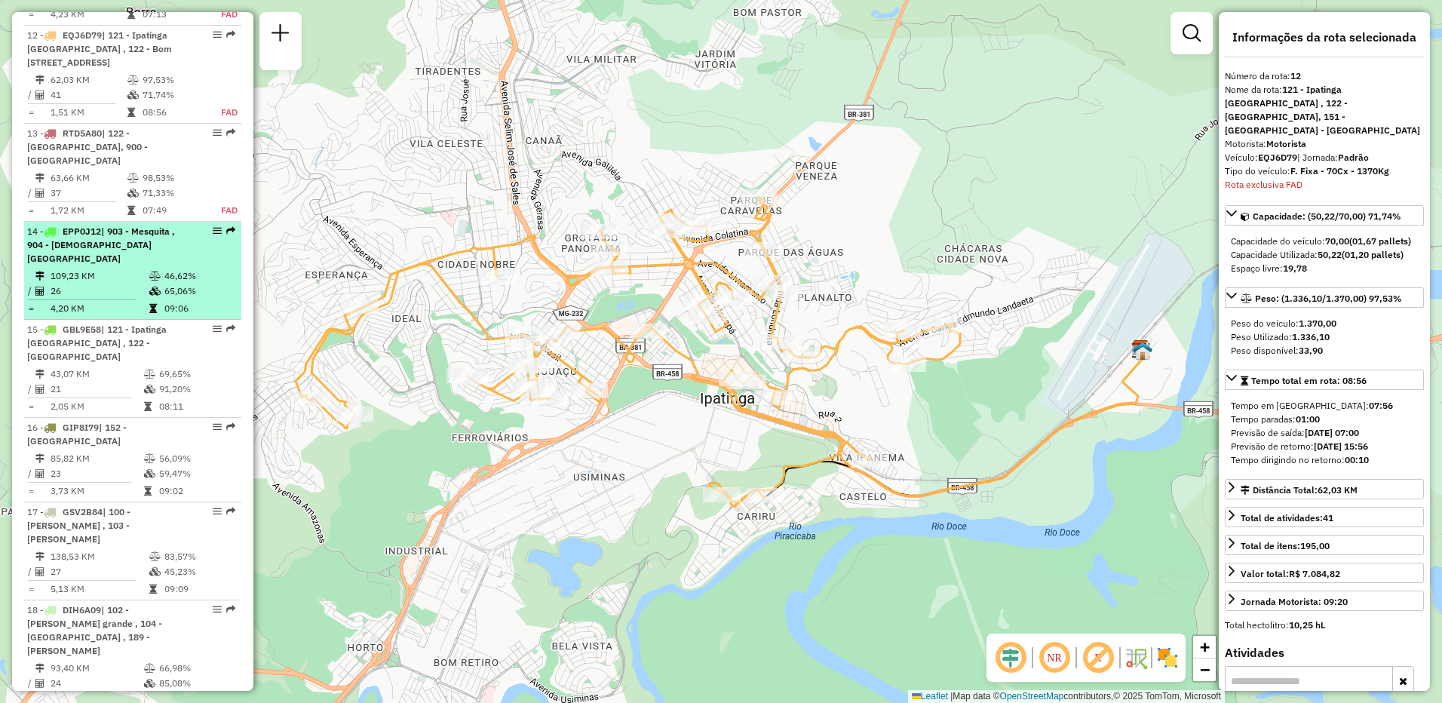
click at [137, 301] on td "4,20 KM" at bounding box center [99, 308] width 99 height 15
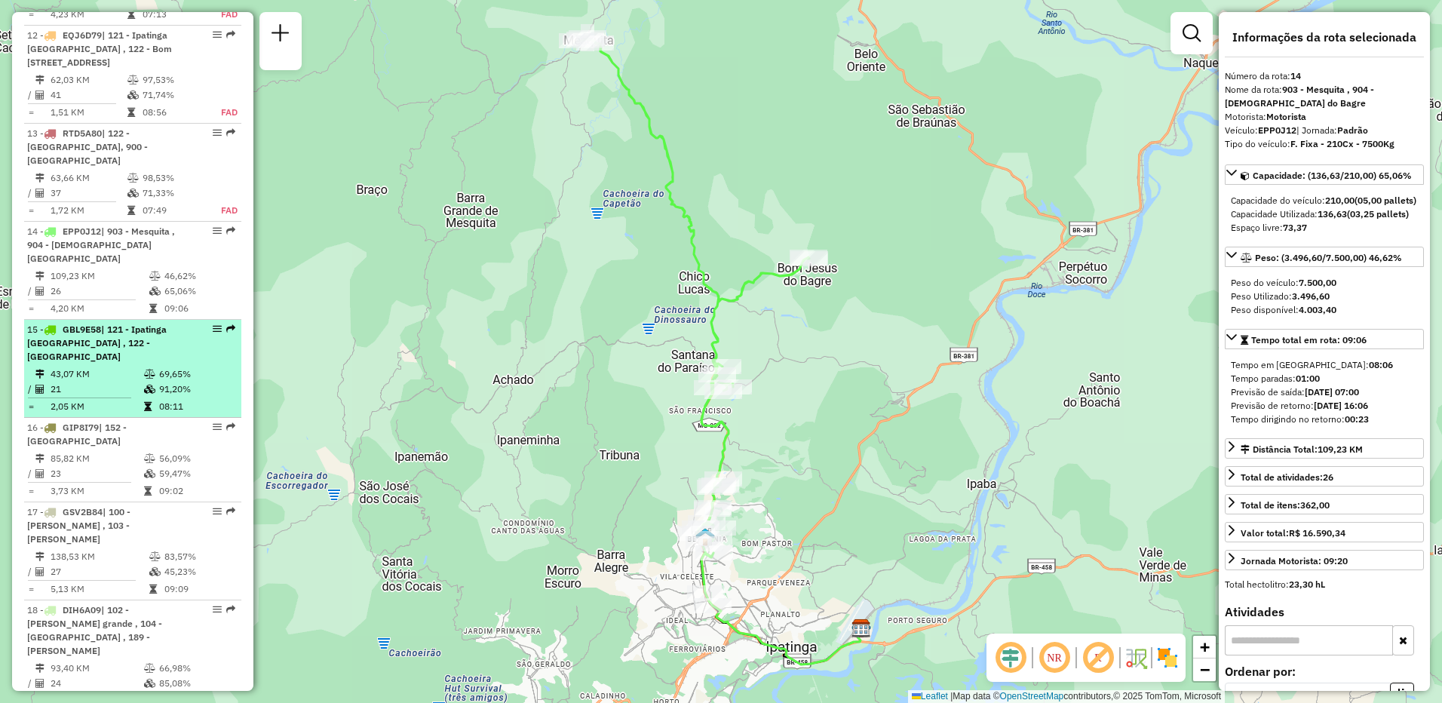
click at [117, 338] on div "15 - GBL9E58 | [GEOGRAPHIC_DATA] , 122 - [GEOGRAPHIC_DATA]" at bounding box center [107, 343] width 160 height 41
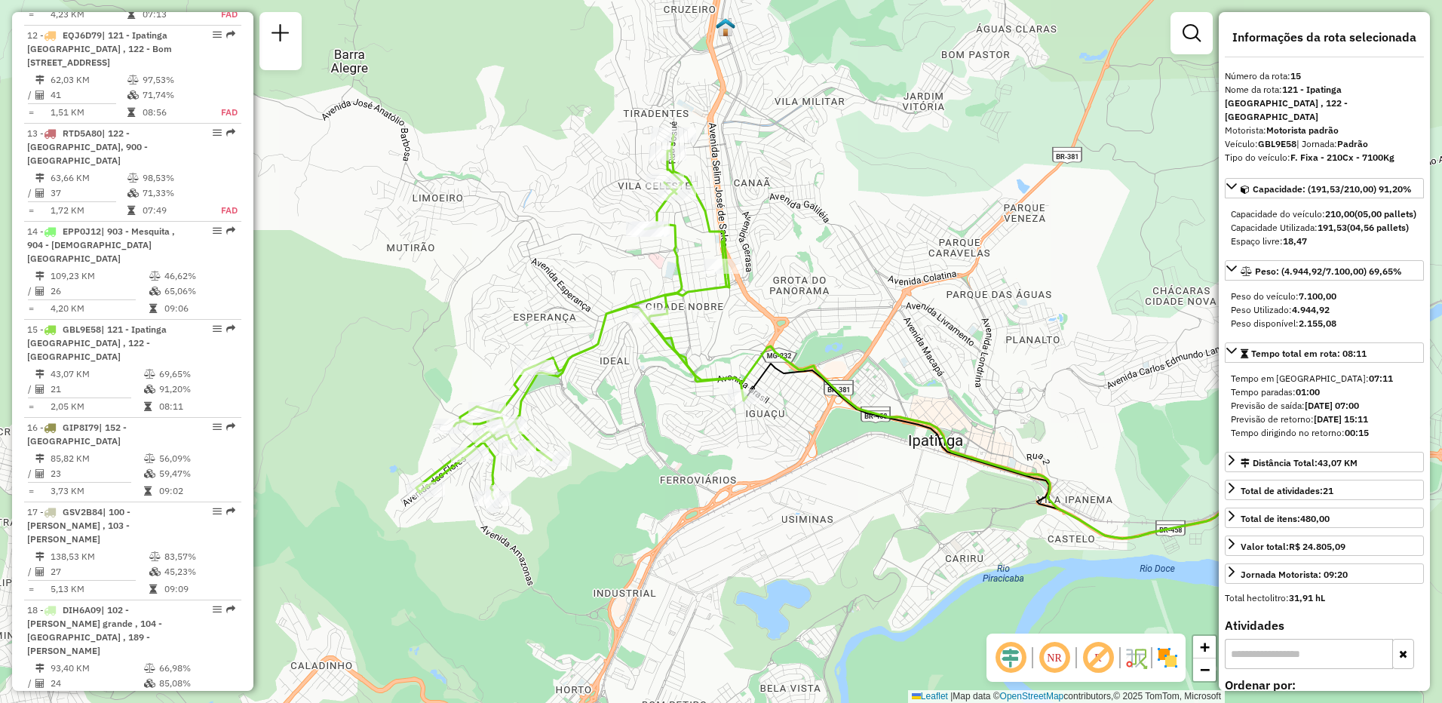
drag, startPoint x: 391, startPoint y: 398, endPoint x: 524, endPoint y: 380, distance: 134.6
click at [551, 382] on icon at bounding box center [581, 317] width 330 height 364
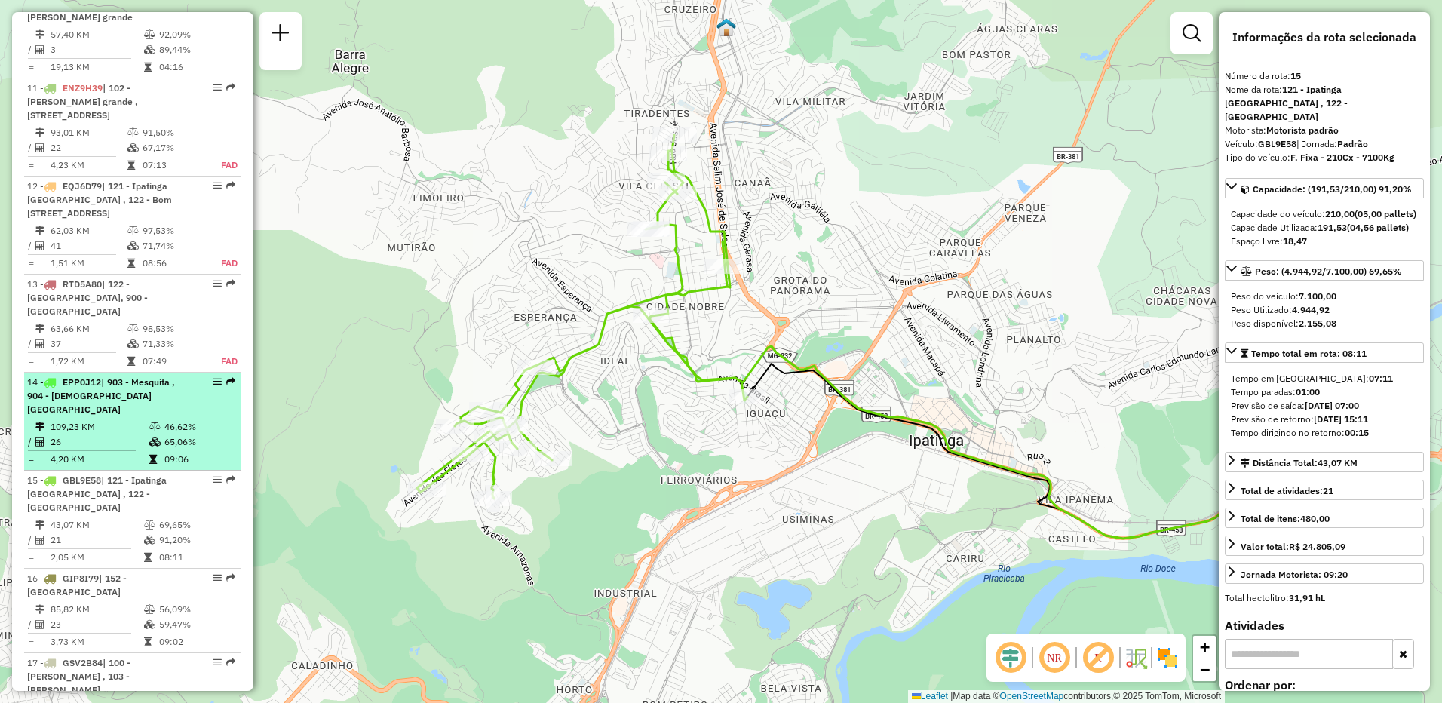
scroll to position [1508, 0]
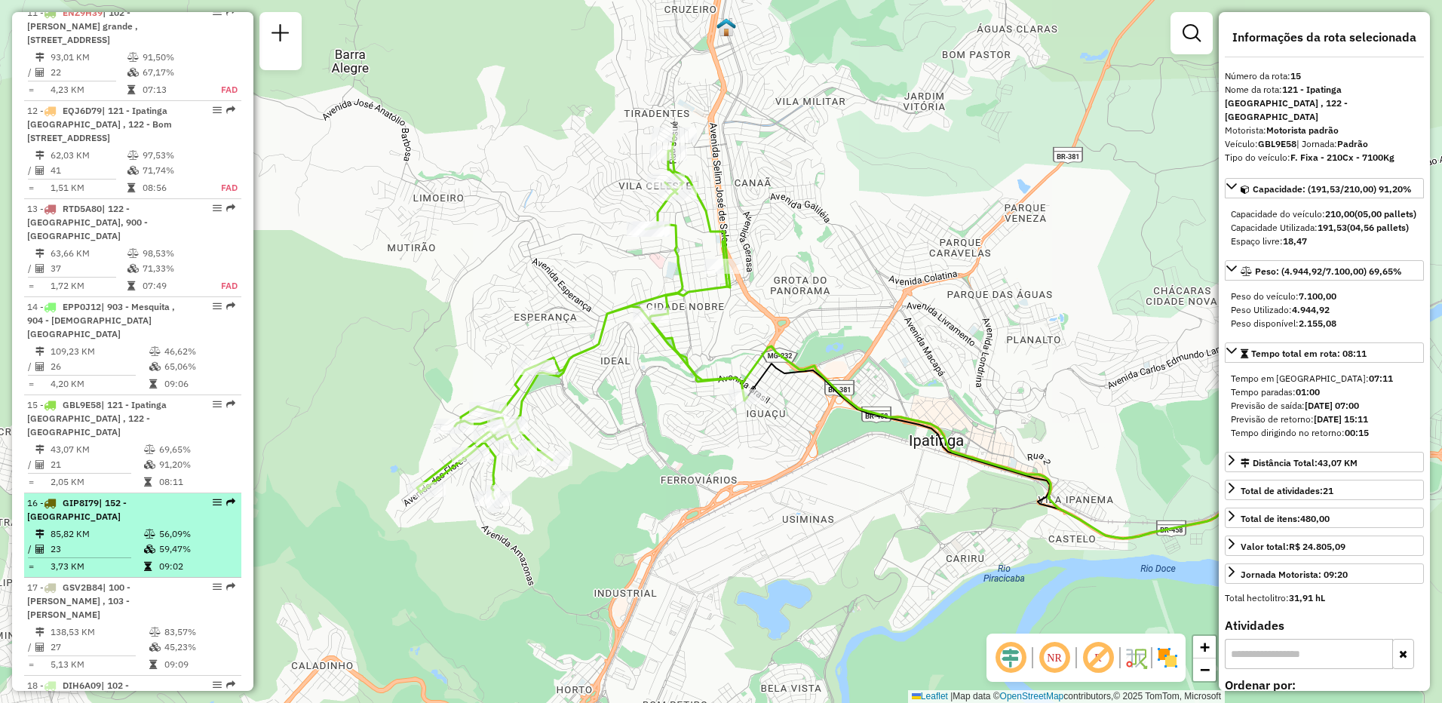
click at [127, 497] on span "| 152 - [GEOGRAPHIC_DATA]" at bounding box center [77, 509] width 100 height 25
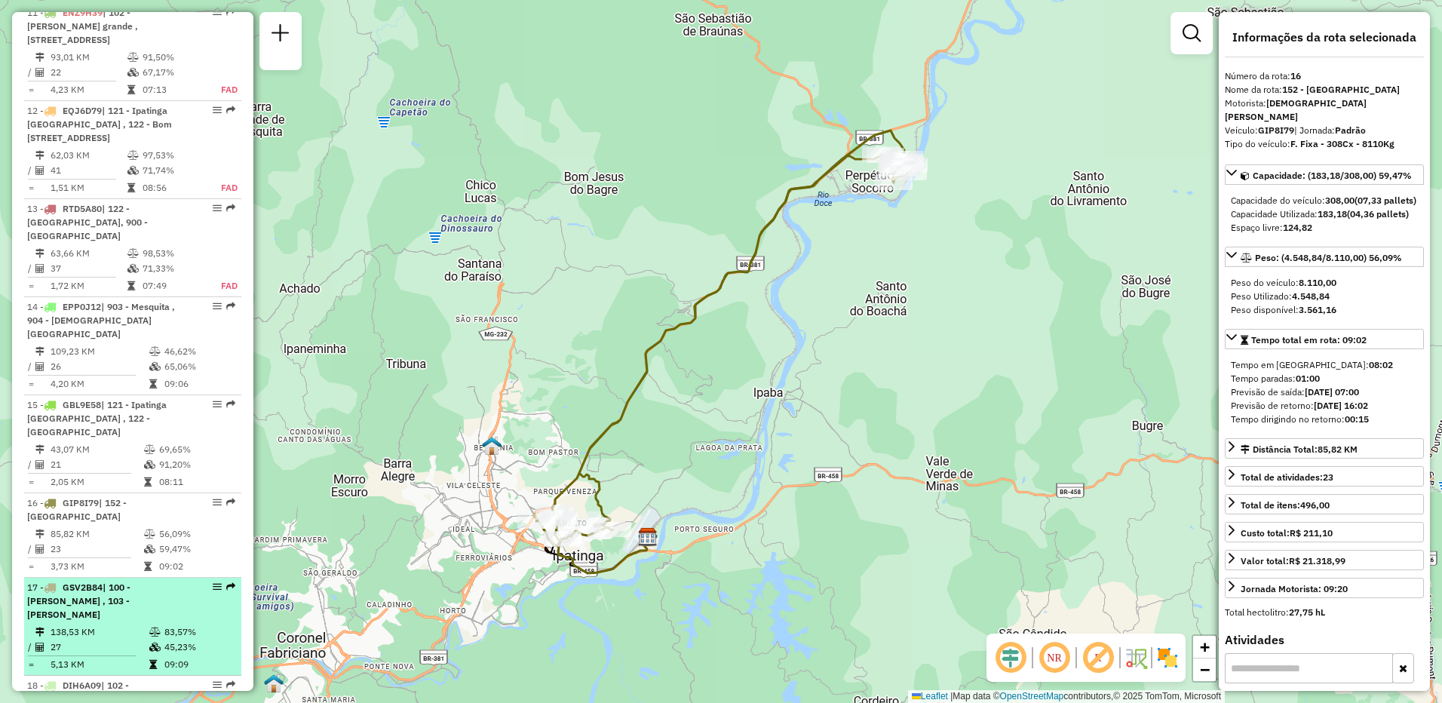
click at [110, 582] on span "| 100 - [PERSON_NAME] , 103 - [PERSON_NAME]" at bounding box center [78, 601] width 103 height 38
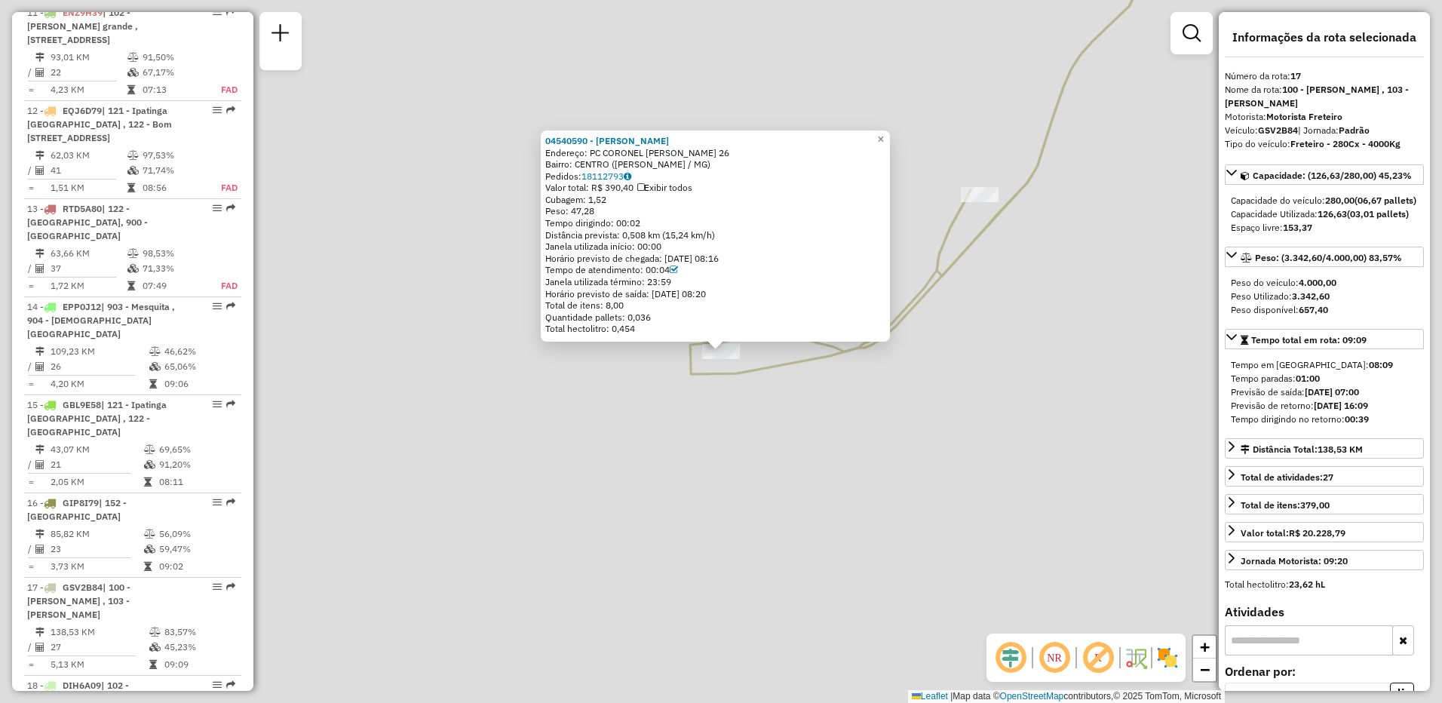
scroll to position [1758, 0]
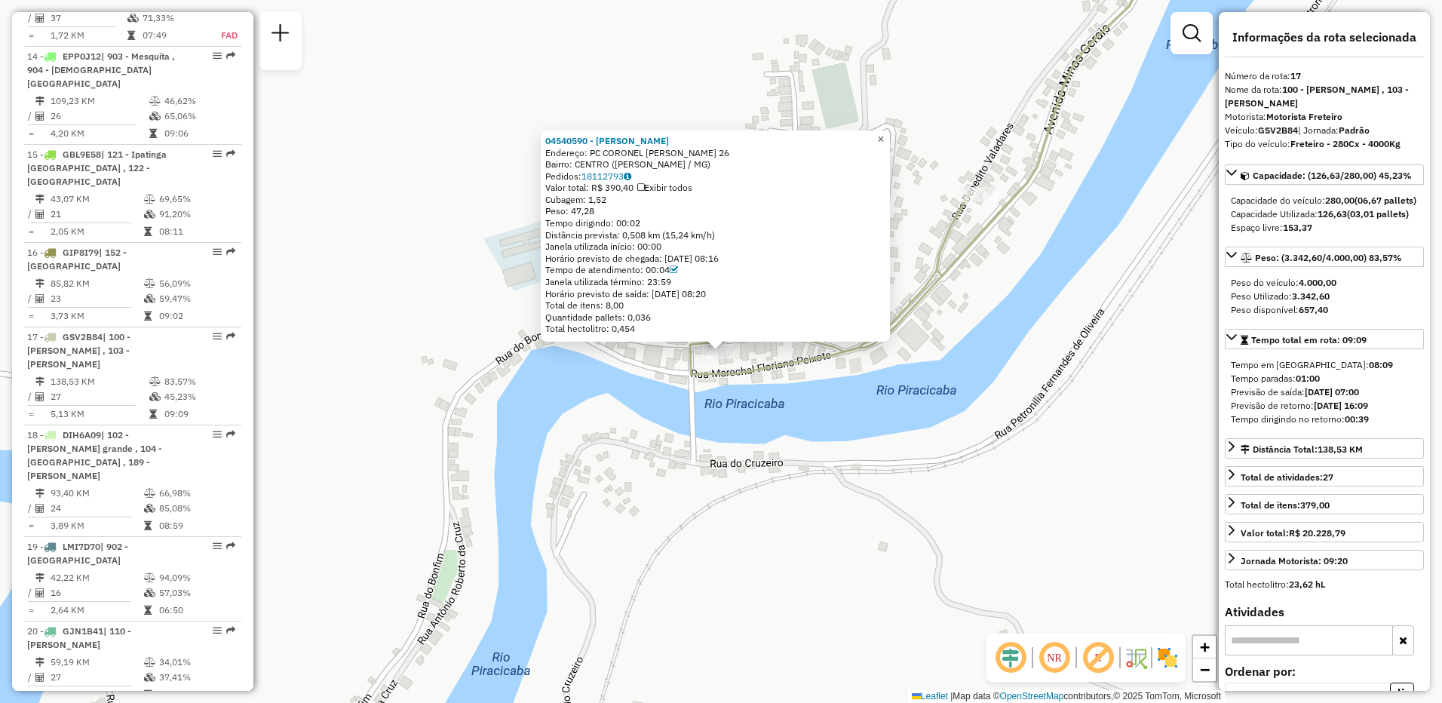
click at [884, 137] on span "×" at bounding box center [880, 139] width 7 height 13
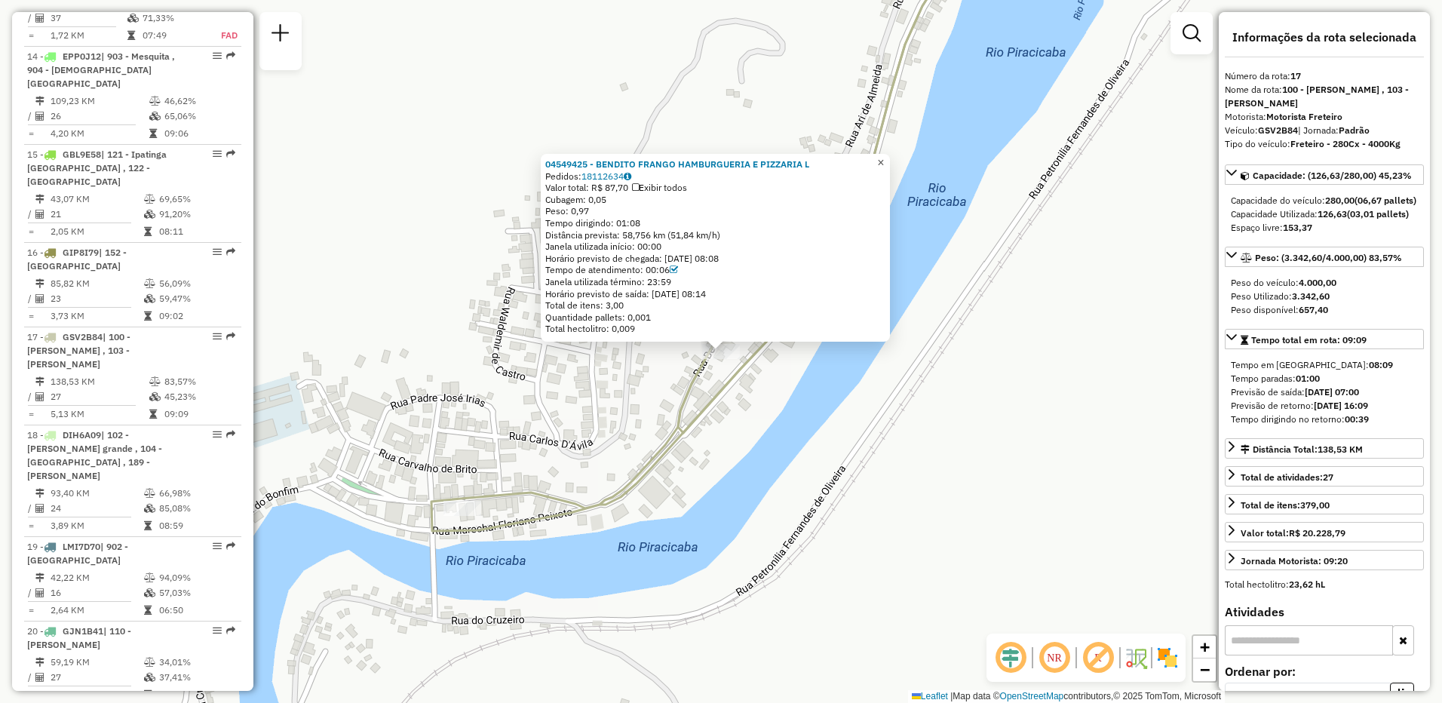
click at [884, 160] on span "×" at bounding box center [880, 162] width 7 height 13
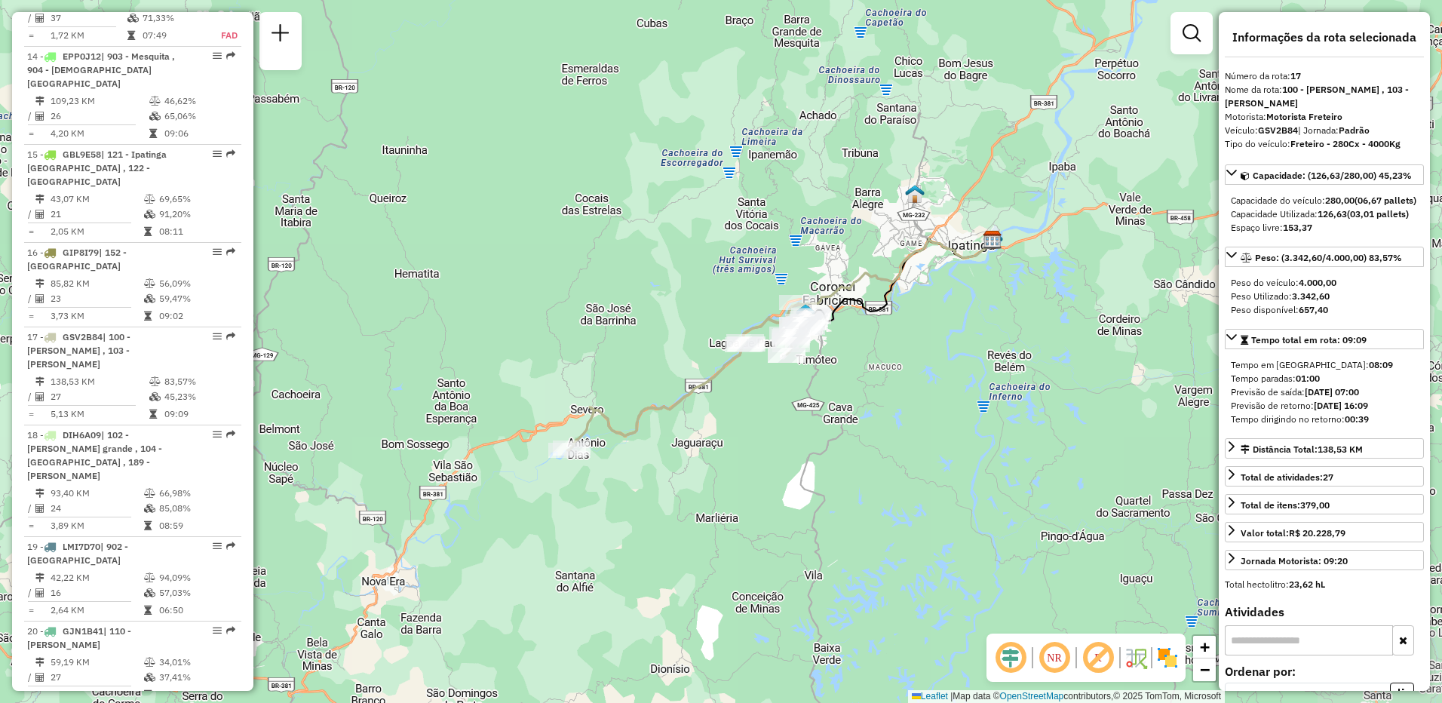
drag, startPoint x: 895, startPoint y: 394, endPoint x: 769, endPoint y: 399, distance: 126.1
click at [769, 399] on div "Janela de atendimento Grade de atendimento Capacidade Transportadoras Veículos …" at bounding box center [721, 351] width 1442 height 703
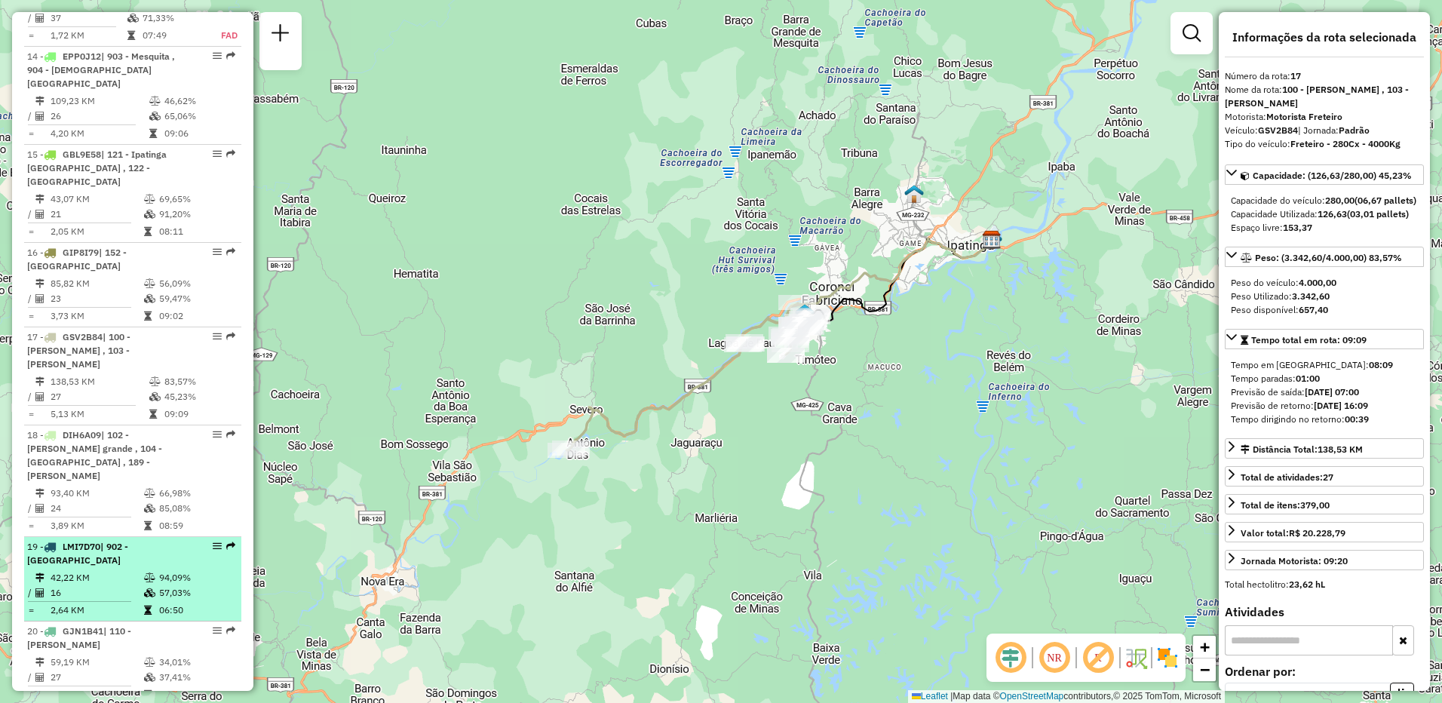
click at [133, 540] on div "19 - LMI7D70 | 902 - [GEOGRAPHIC_DATA]" at bounding box center [107, 553] width 160 height 27
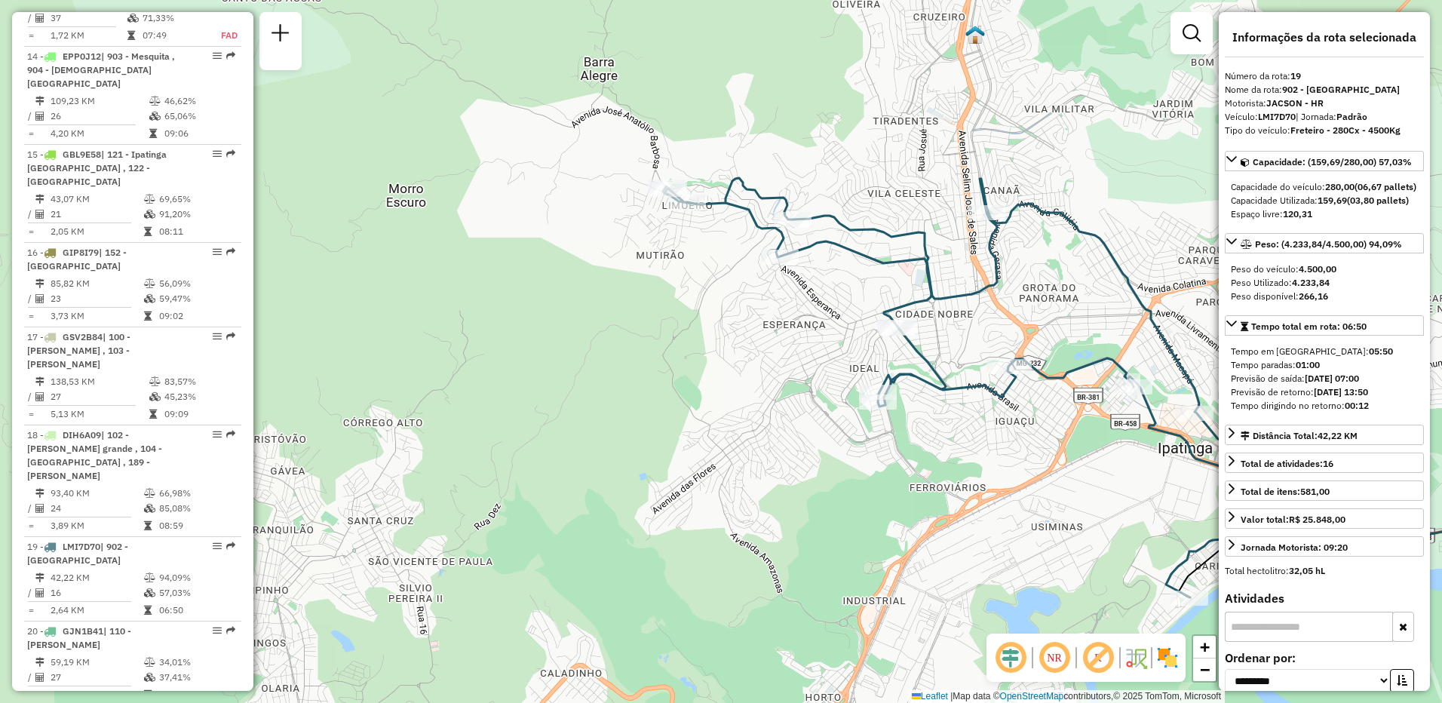
drag, startPoint x: 733, startPoint y: 458, endPoint x: 1142, endPoint y: 494, distance: 410.4
click at [1142, 494] on div "Janela de atendimento Grade de atendimento Capacidade Transportadoras Veículos …" at bounding box center [721, 351] width 1442 height 703
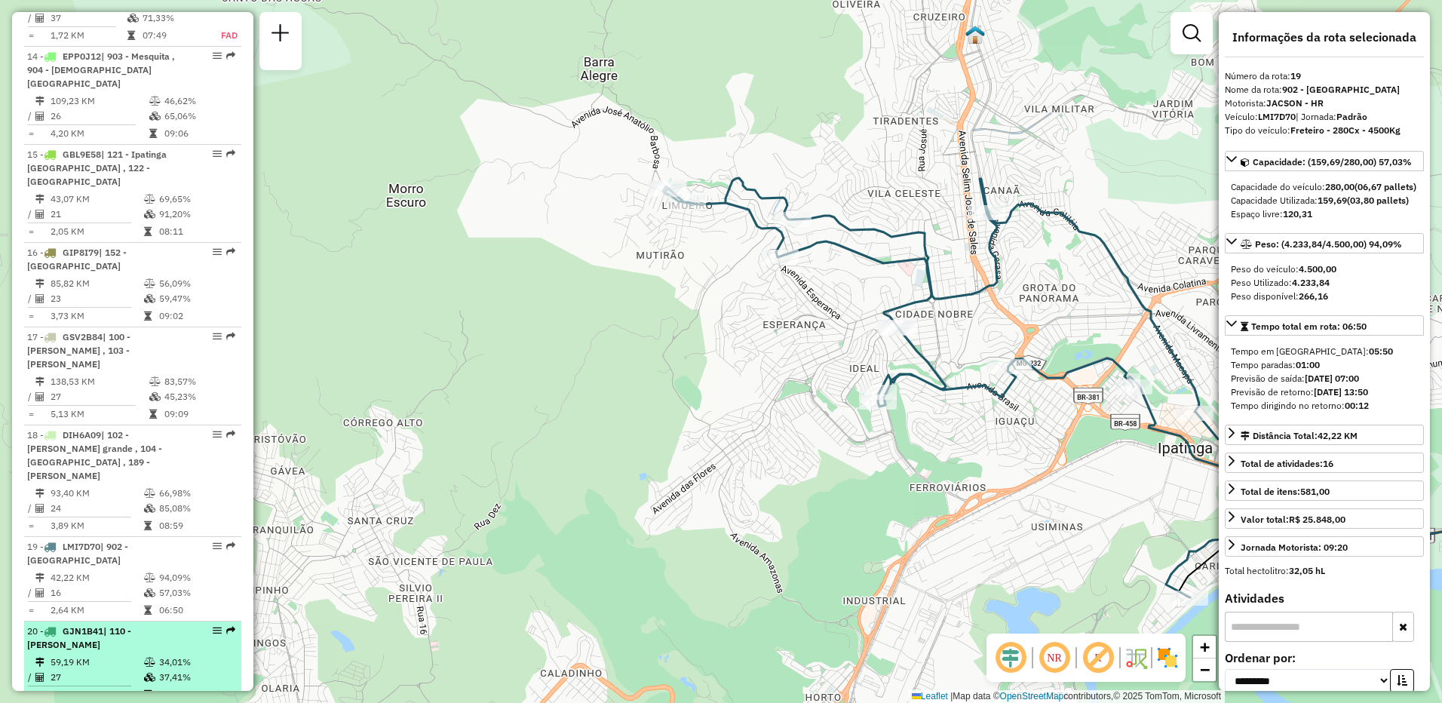
click at [103, 625] on span "GJN1B41" at bounding box center [83, 630] width 41 height 11
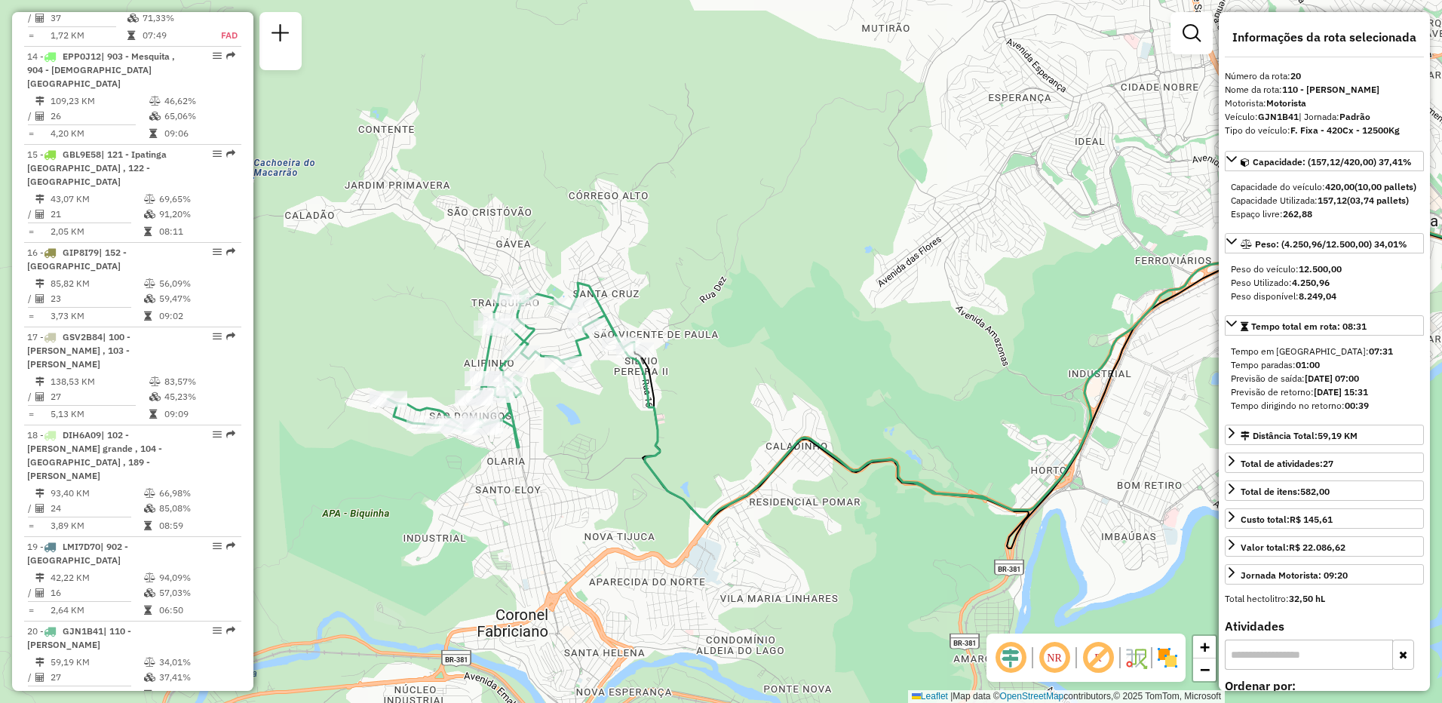
drag, startPoint x: 612, startPoint y: 374, endPoint x: 993, endPoint y: 377, distance: 380.9
click at [993, 377] on div "Janela de atendimento Grade de atendimento Capacidade Transportadoras Veículos …" at bounding box center [721, 351] width 1442 height 703
